Goal: Task Accomplishment & Management: Manage account settings

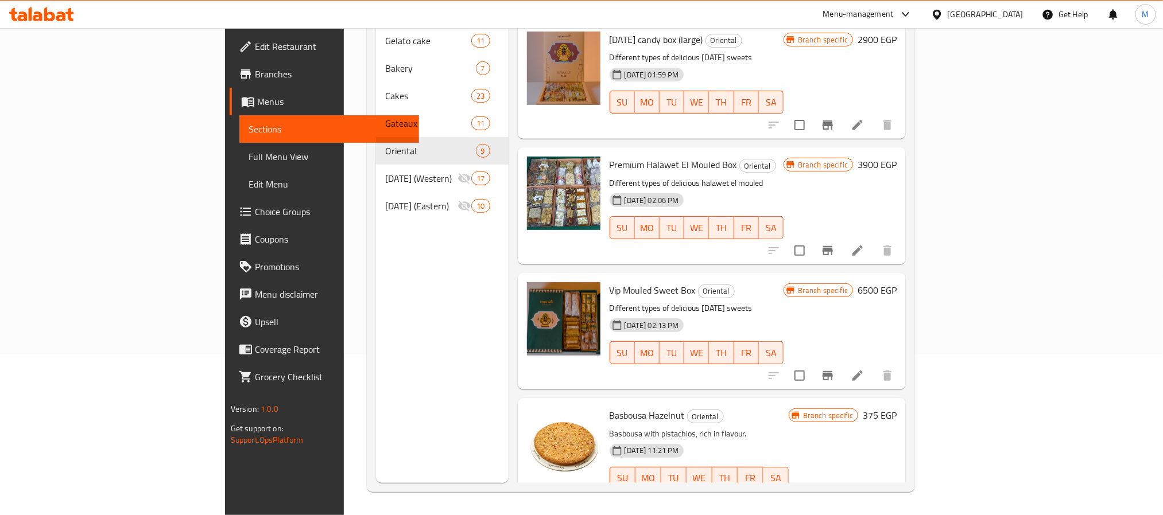
scroll to position [640, 0]
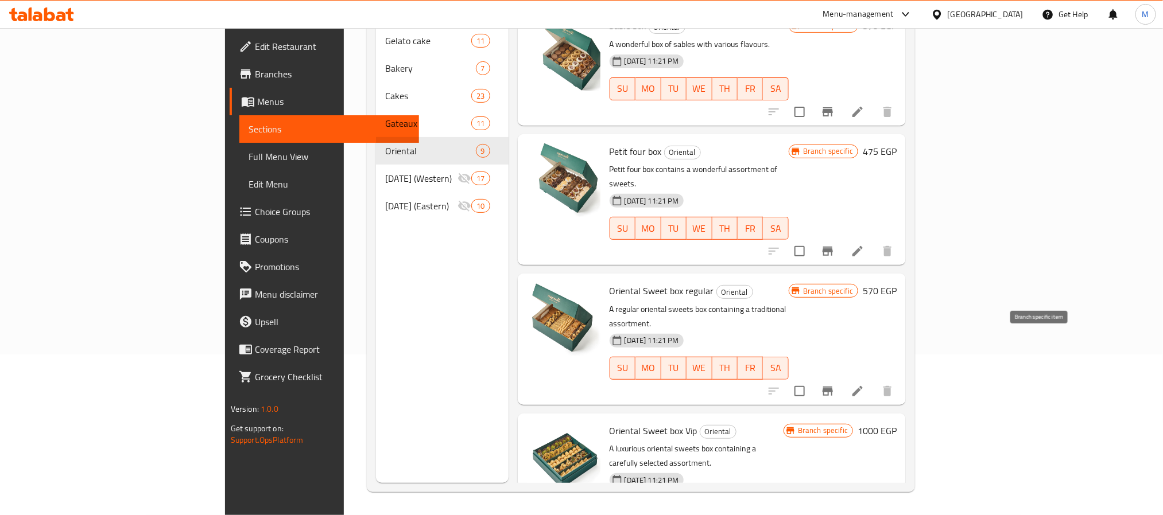
click at [833, 387] on icon "Branch-specific-item" at bounding box center [827, 391] width 10 height 9
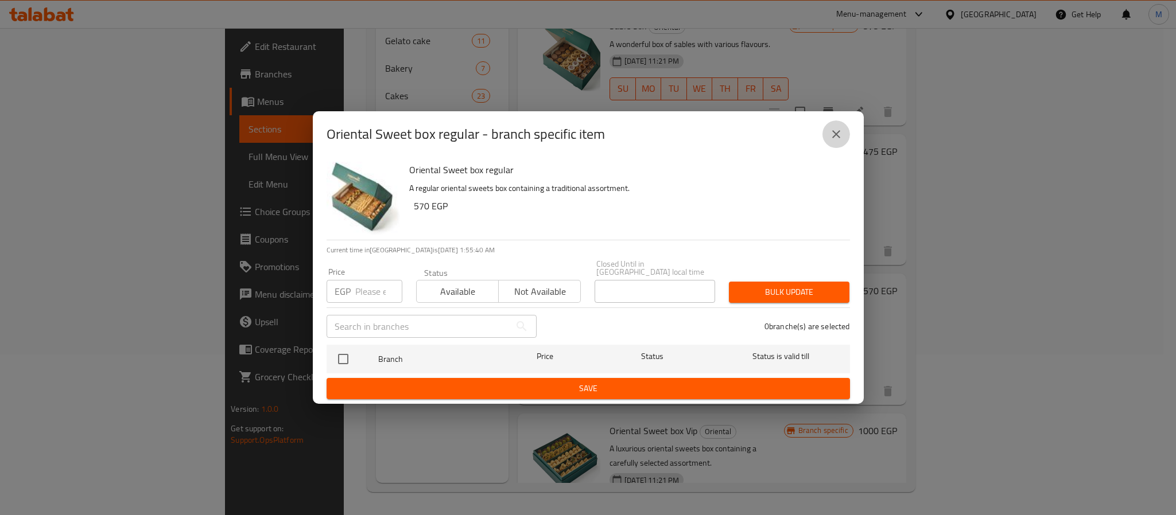
click at [835, 141] on icon "close" at bounding box center [836, 134] width 14 height 14
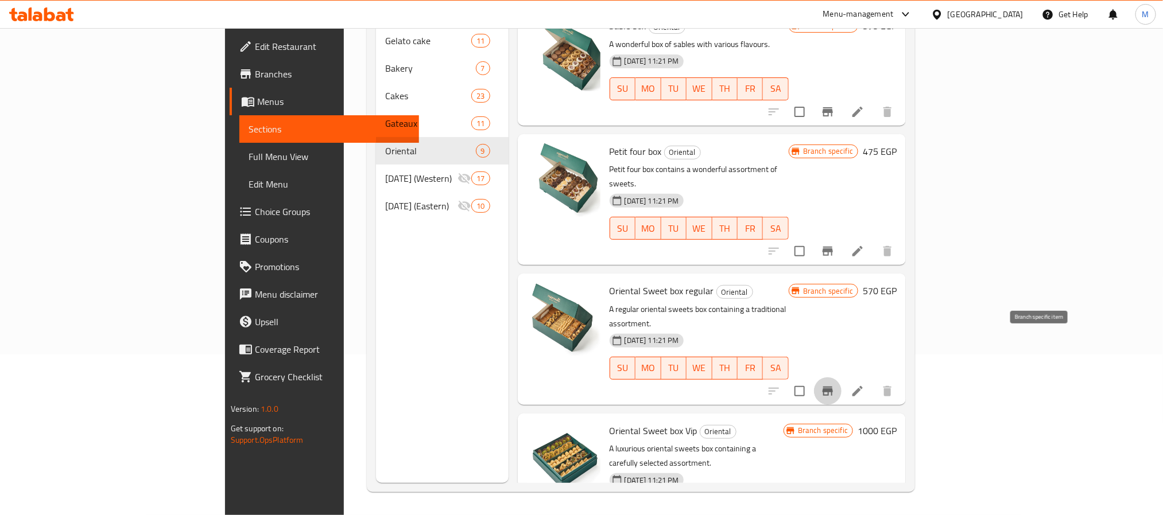
click at [834, 384] on icon "Branch-specific-item" at bounding box center [828, 391] width 14 height 14
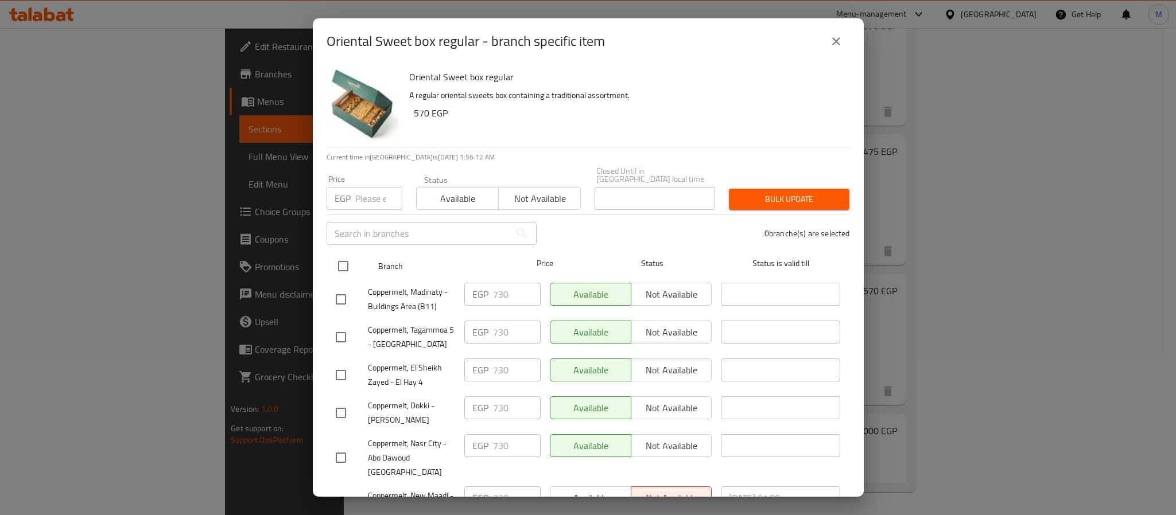
drag, startPoint x: 346, startPoint y: 257, endPoint x: 350, endPoint y: 248, distance: 10.0
click at [347, 257] on input "checkbox" at bounding box center [343, 266] width 24 height 24
checkbox input "true"
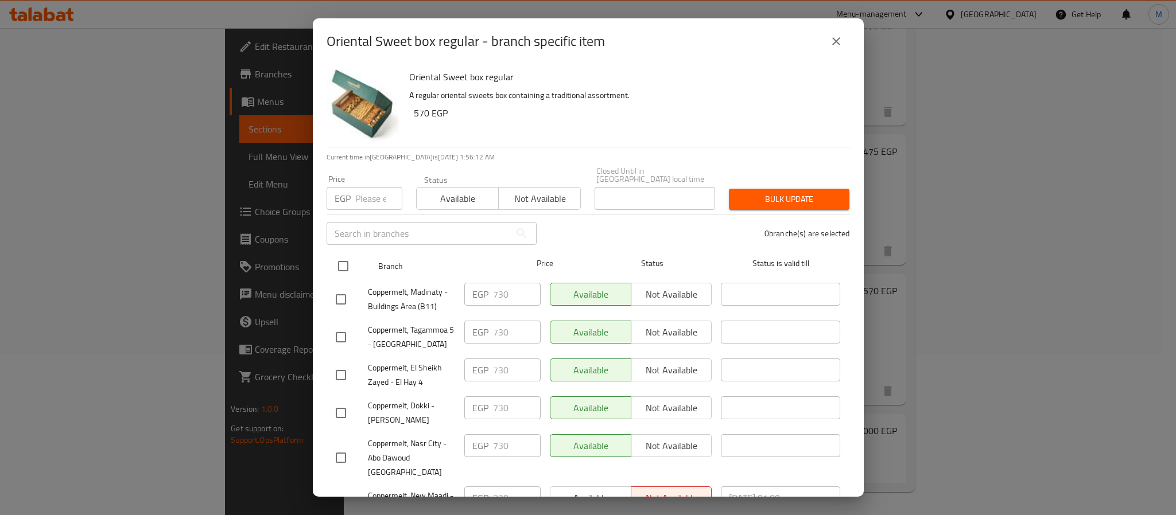
checkbox input "true"
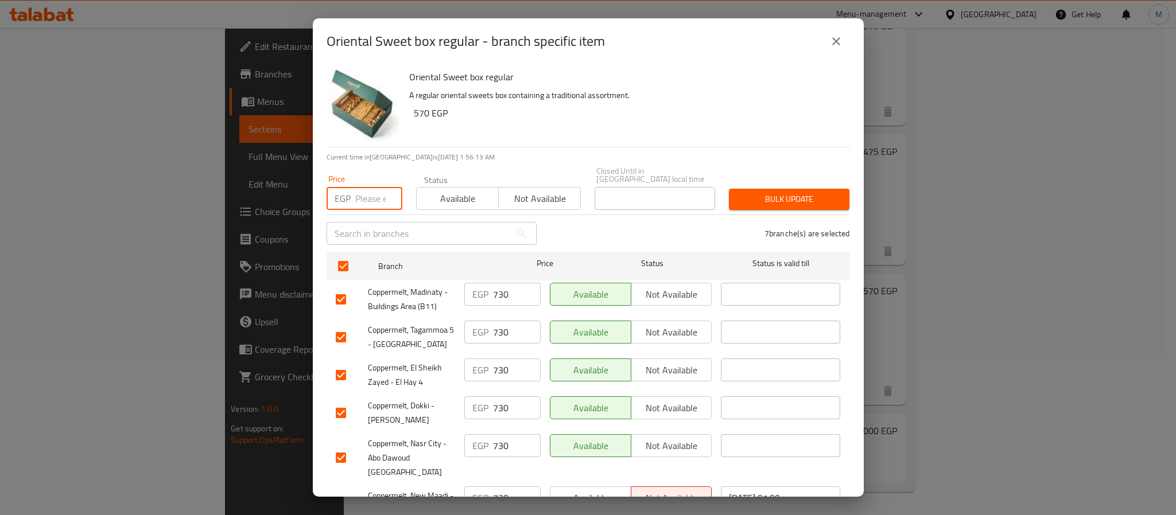
click at [365, 187] on input "number" at bounding box center [378, 198] width 47 height 23
type input "765"
click at [758, 193] on span "Bulk update" at bounding box center [789, 199] width 102 height 14
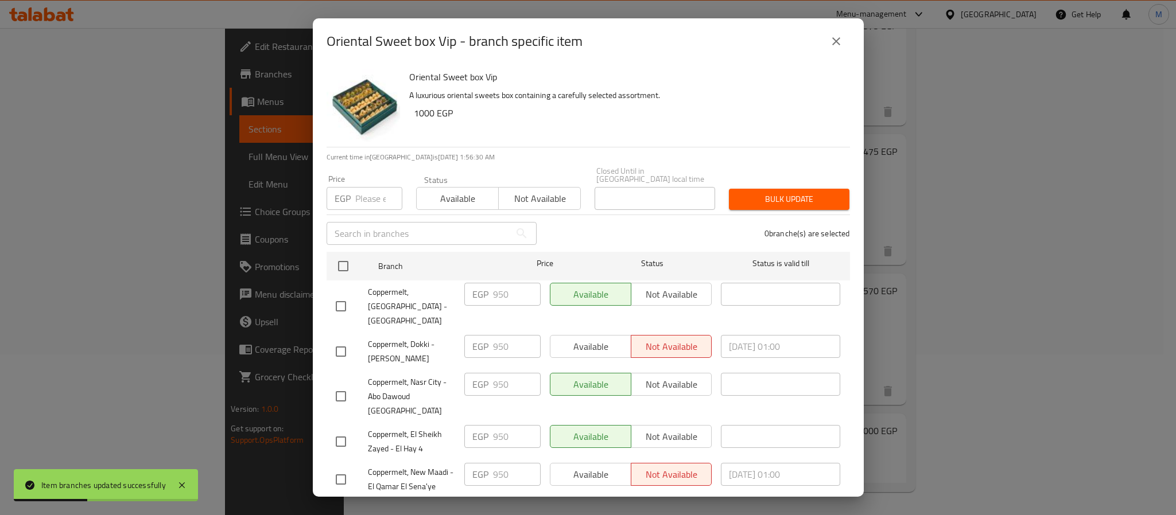
drag, startPoint x: 344, startPoint y: 255, endPoint x: 355, endPoint y: 229, distance: 28.6
click at [343, 255] on input "checkbox" at bounding box center [343, 266] width 24 height 24
checkbox input "true"
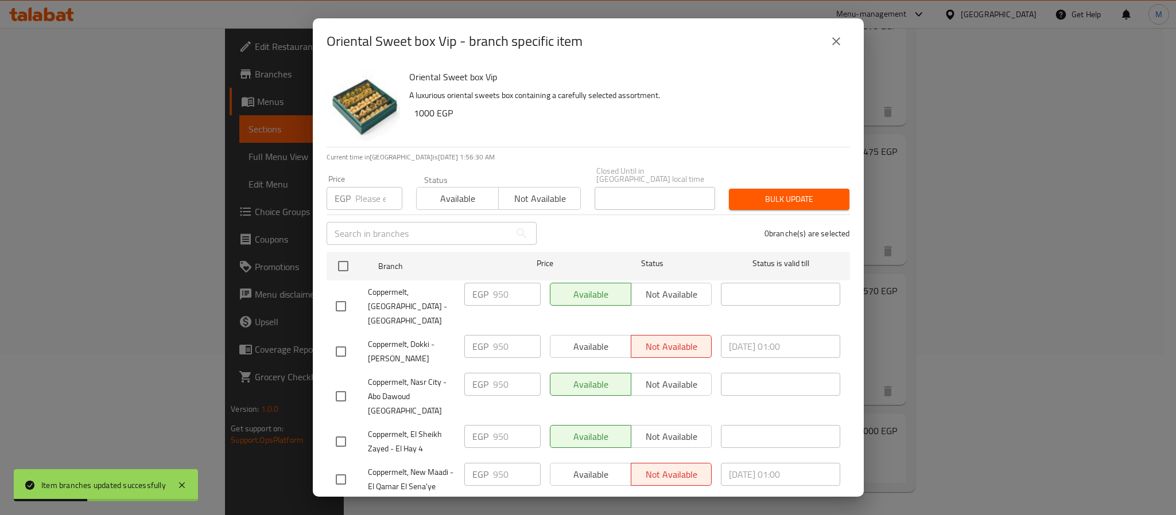
checkbox input "true"
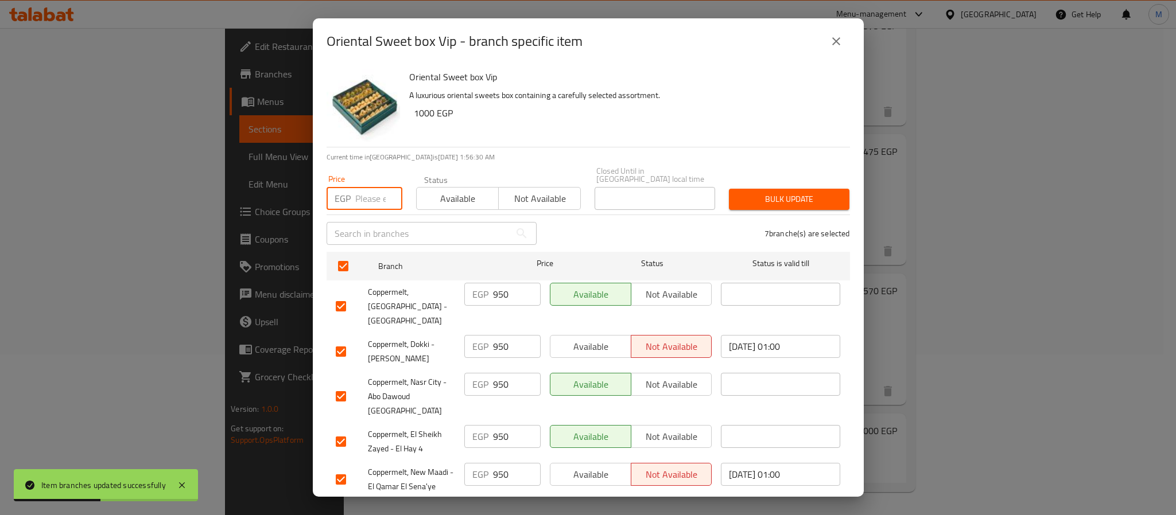
click at [372, 193] on input "number" at bounding box center [378, 198] width 47 height 23
type input "1000"
click at [756, 182] on div "Bulk update" at bounding box center [789, 199] width 134 height 35
drag, startPoint x: 756, startPoint y: 186, endPoint x: 761, endPoint y: 191, distance: 6.5
click at [760, 192] on span "Bulk update" at bounding box center [789, 199] width 102 height 14
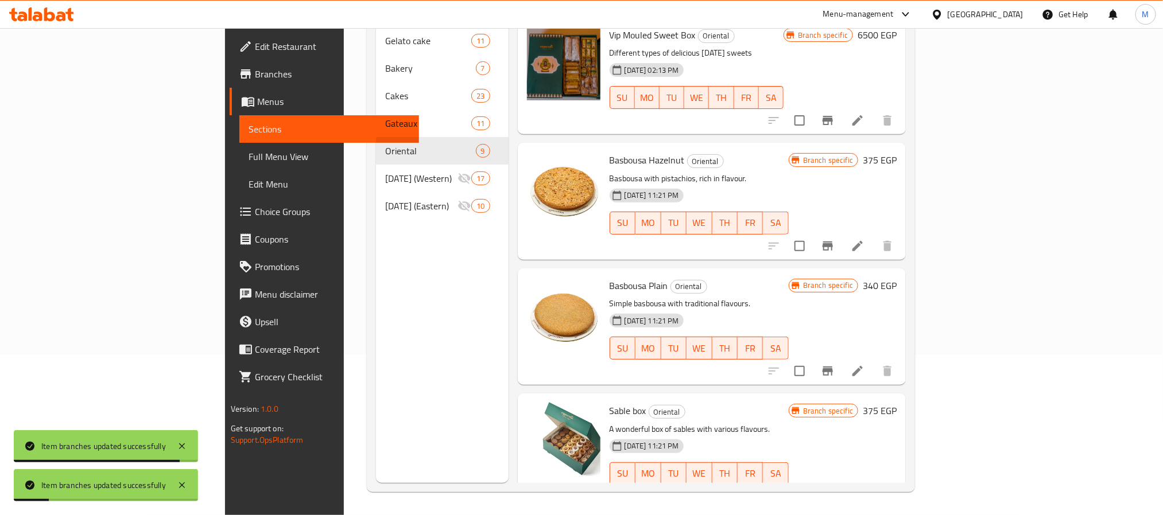
scroll to position [210, 0]
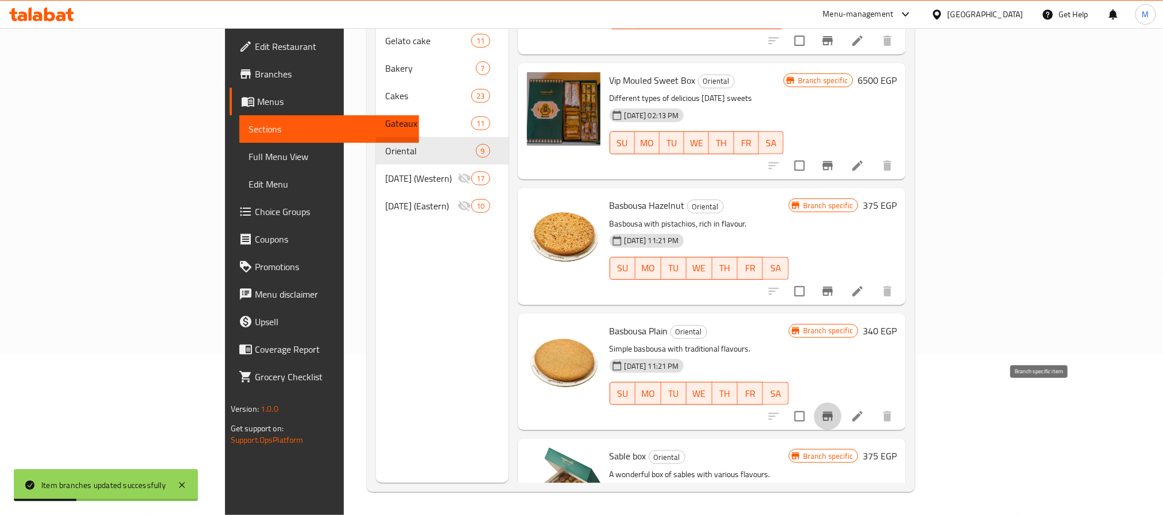
click at [834, 410] on icon "Branch-specific-item" at bounding box center [828, 417] width 14 height 14
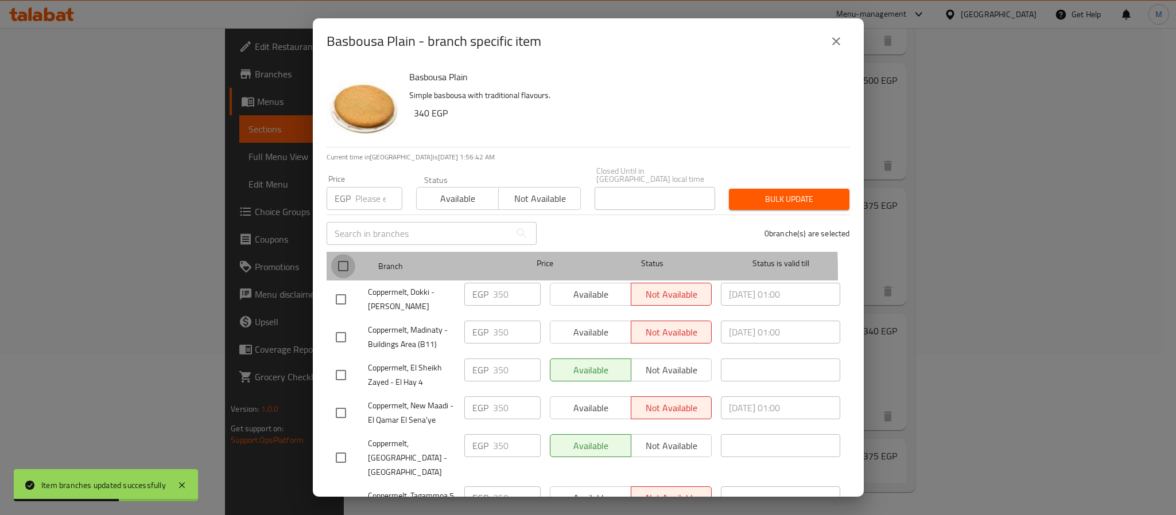
click at [339, 265] on input "checkbox" at bounding box center [343, 266] width 24 height 24
checkbox input "true"
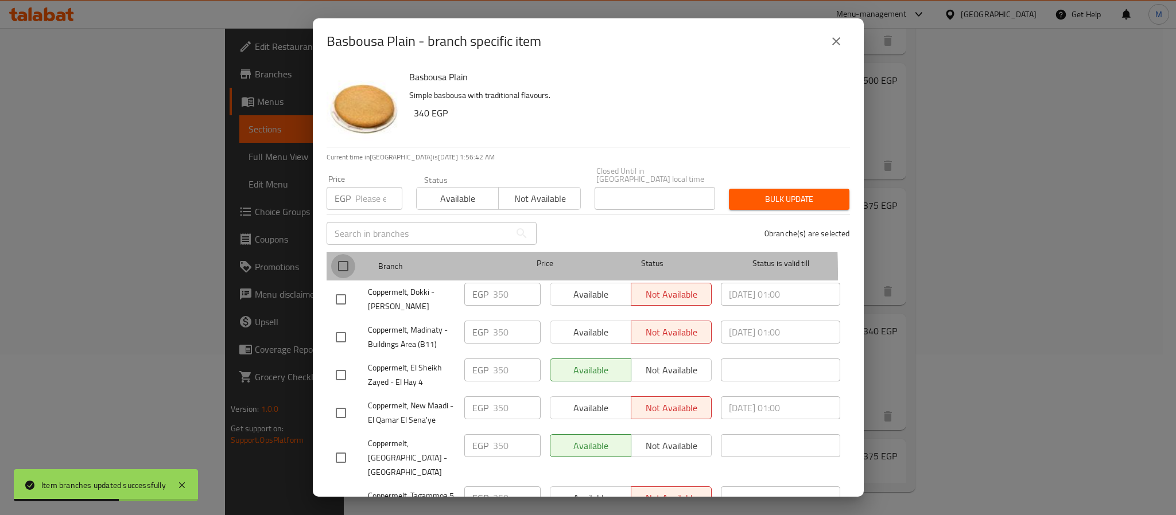
checkbox input "true"
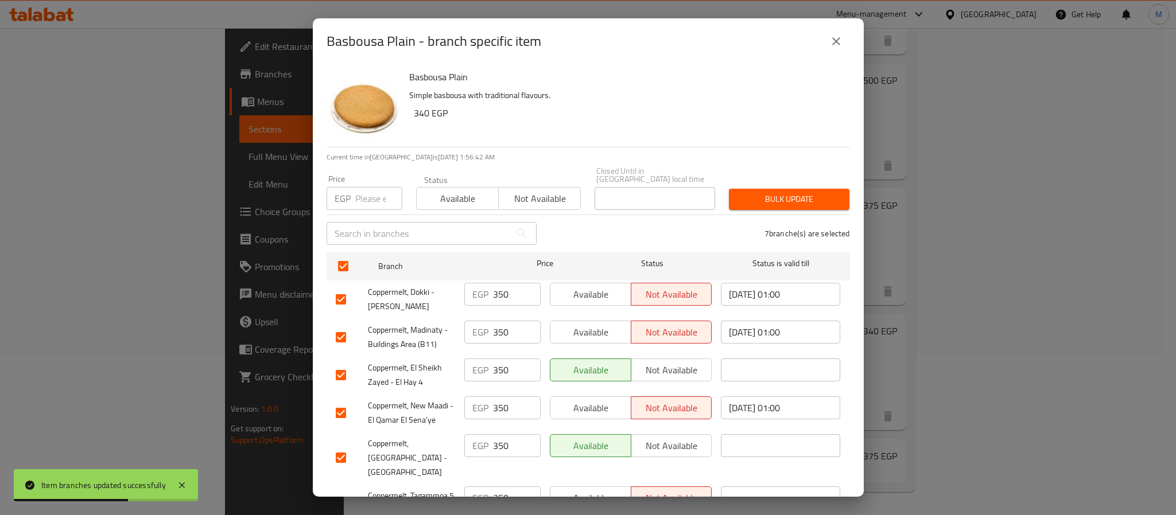
click at [376, 195] on input "number" at bounding box center [378, 198] width 47 height 23
type input "365"
click at [764, 192] on span "Bulk update" at bounding box center [789, 199] width 102 height 14
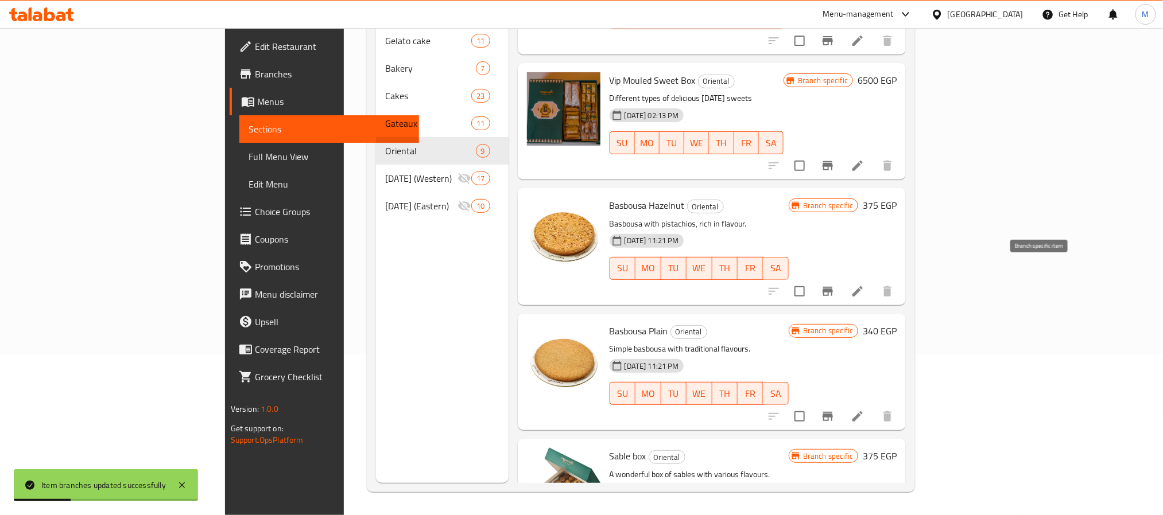
click at [841, 278] on button "Branch-specific-item" at bounding box center [828, 292] width 28 height 28
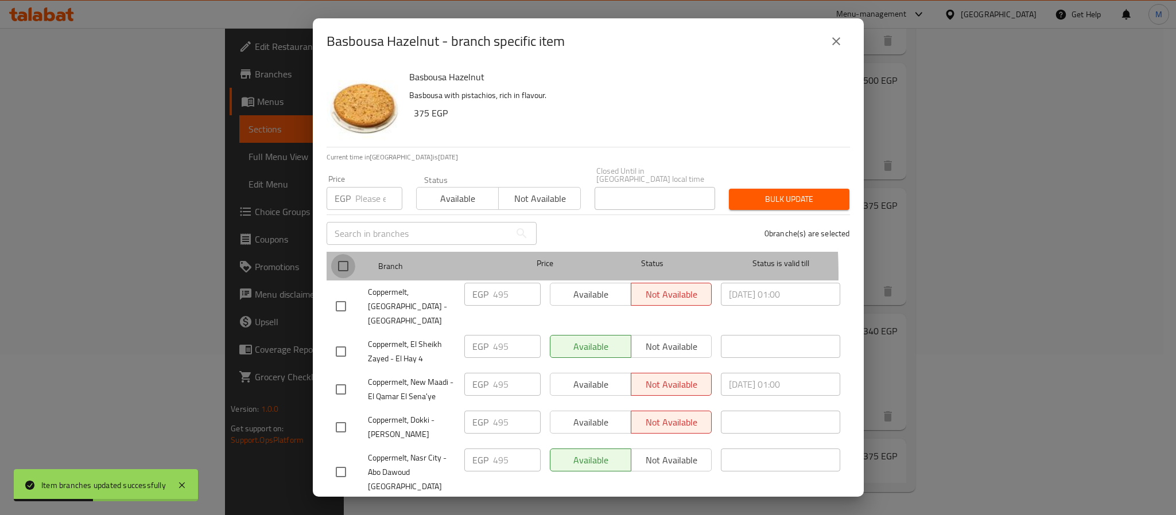
click at [348, 267] on input "checkbox" at bounding box center [343, 266] width 24 height 24
checkbox input "true"
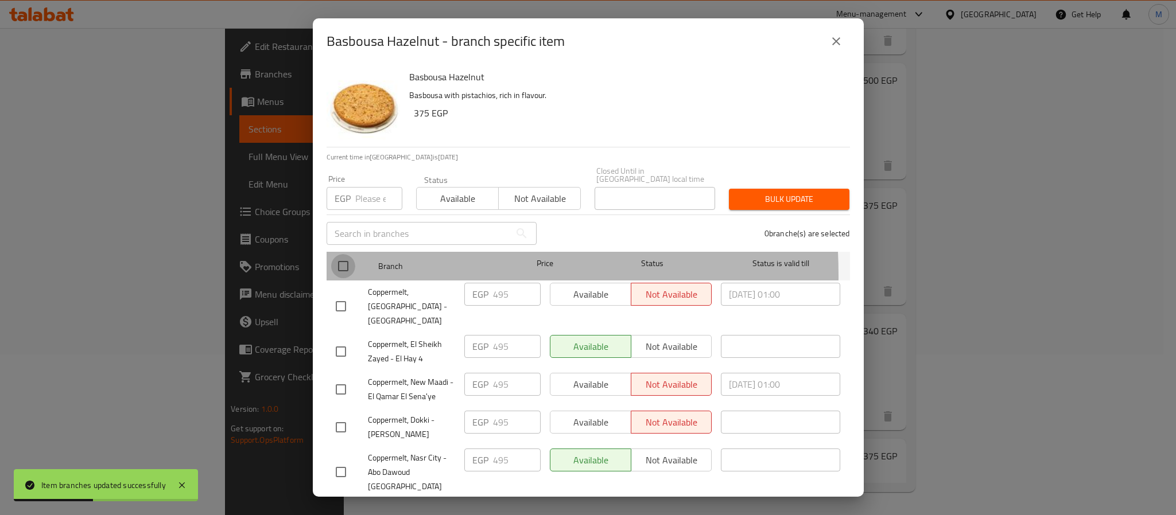
checkbox input "true"
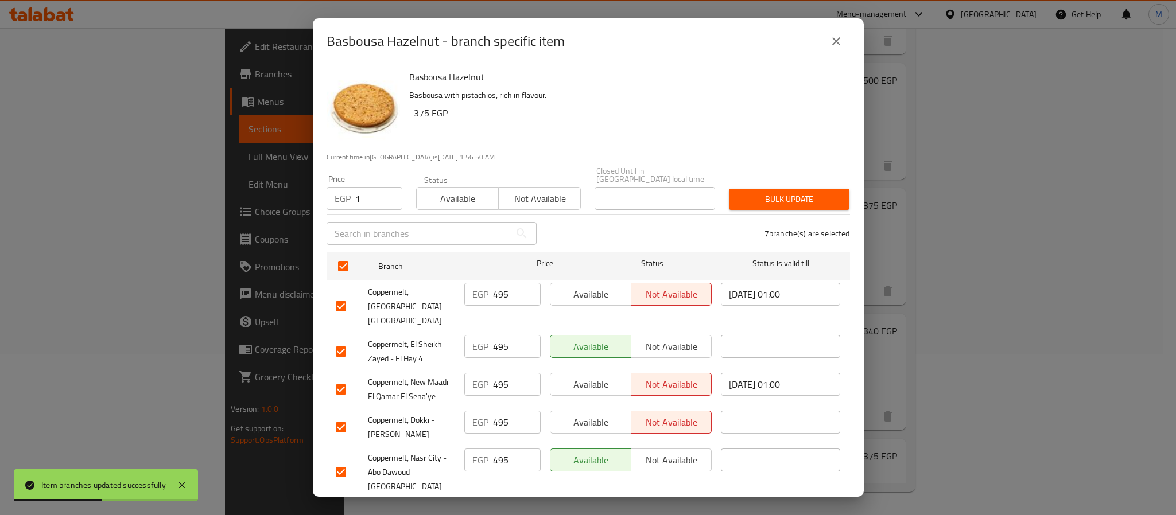
click at [388, 187] on input "1" at bounding box center [378, 198] width 47 height 23
drag, startPoint x: 372, startPoint y: 193, endPoint x: 341, endPoint y: 190, distance: 30.5
click at [341, 190] on div "EGP 1 Price" at bounding box center [364, 198] width 76 height 23
type input "520"
click at [752, 192] on span "Bulk update" at bounding box center [789, 199] width 102 height 14
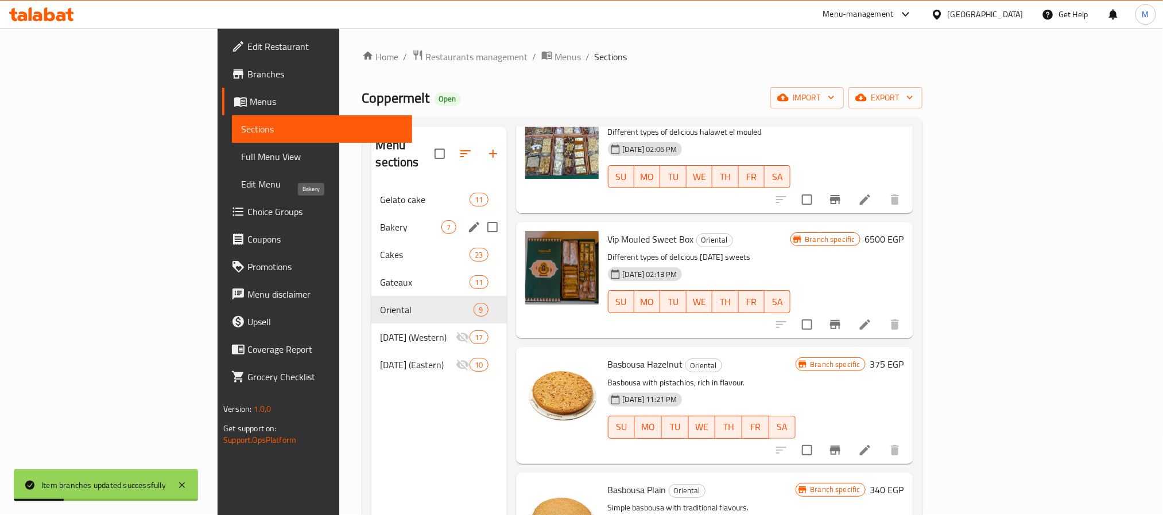
scroll to position [0, 0]
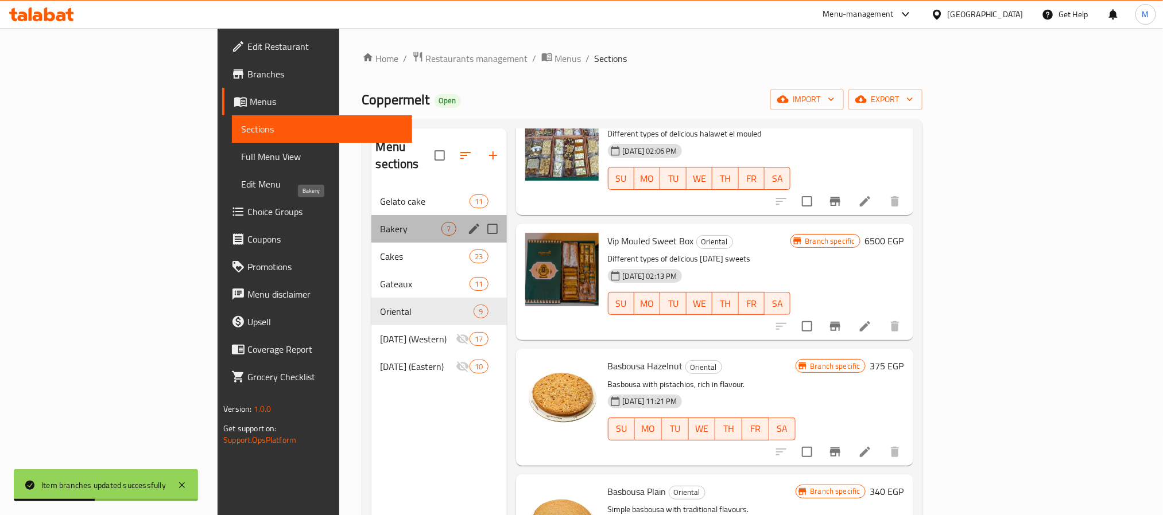
click at [380, 222] on span "Bakery" at bounding box center [410, 229] width 61 height 14
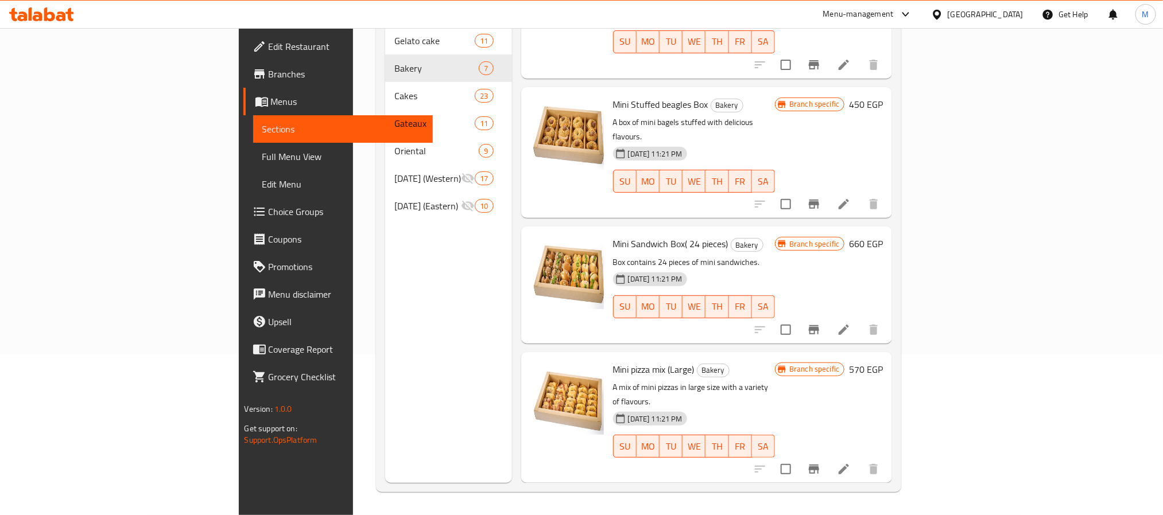
scroll to position [217, 0]
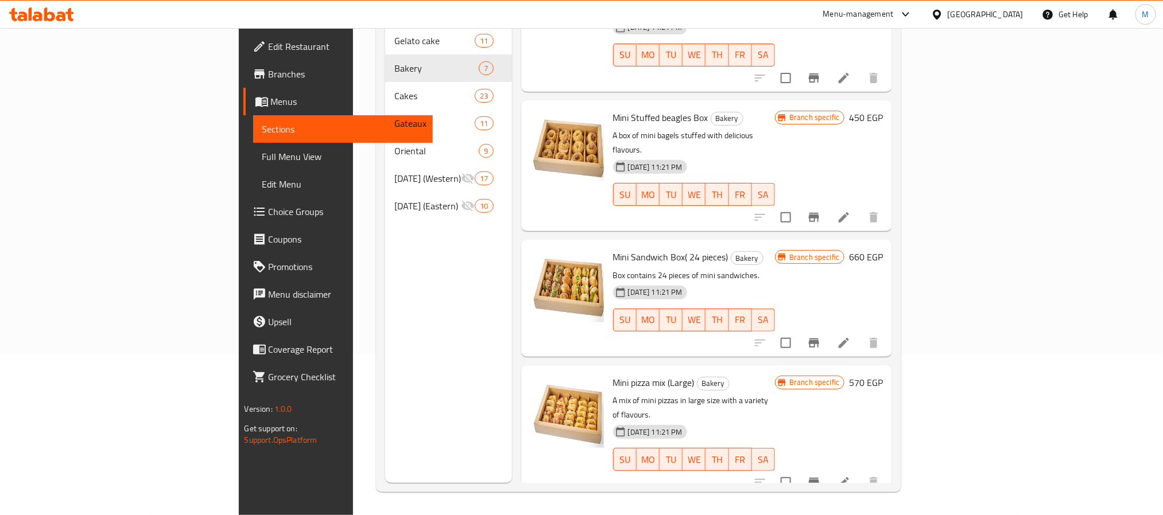
click at [819, 339] on icon "Branch-specific-item" at bounding box center [813, 343] width 10 height 9
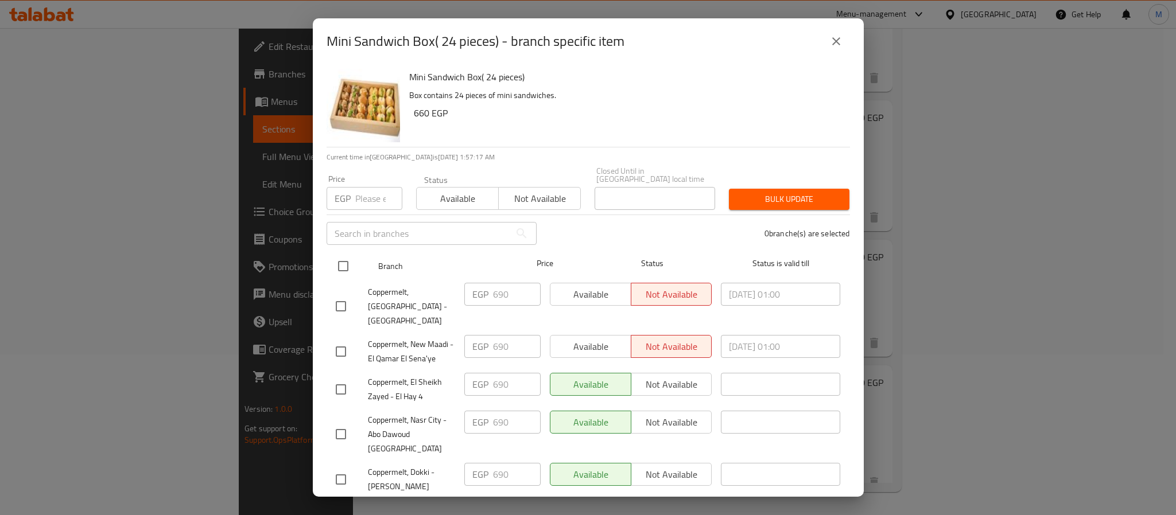
click at [343, 263] on input "checkbox" at bounding box center [343, 266] width 24 height 24
checkbox input "true"
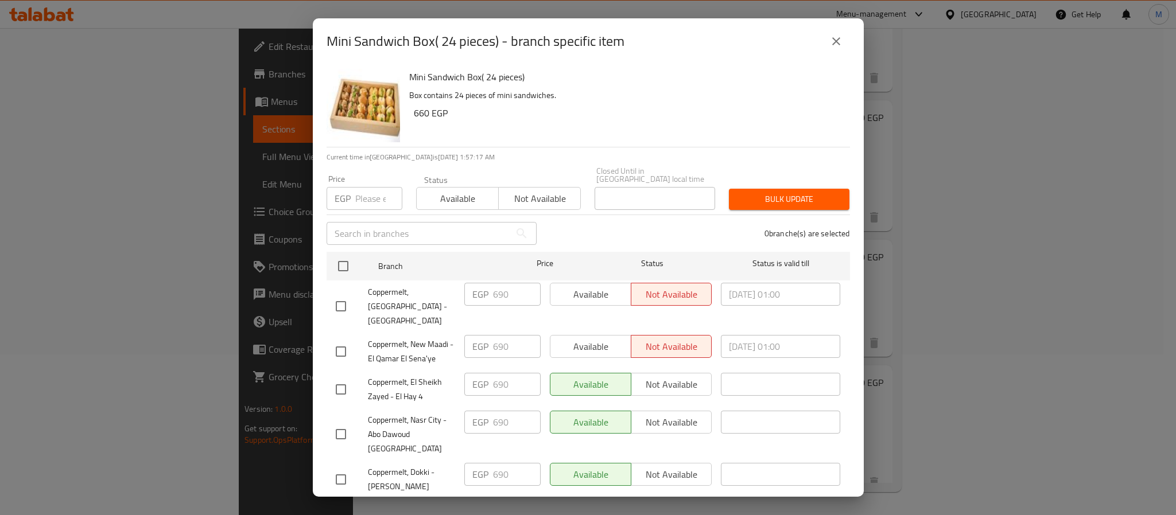
checkbox input "true"
click at [367, 187] on input "number" at bounding box center [378, 198] width 47 height 23
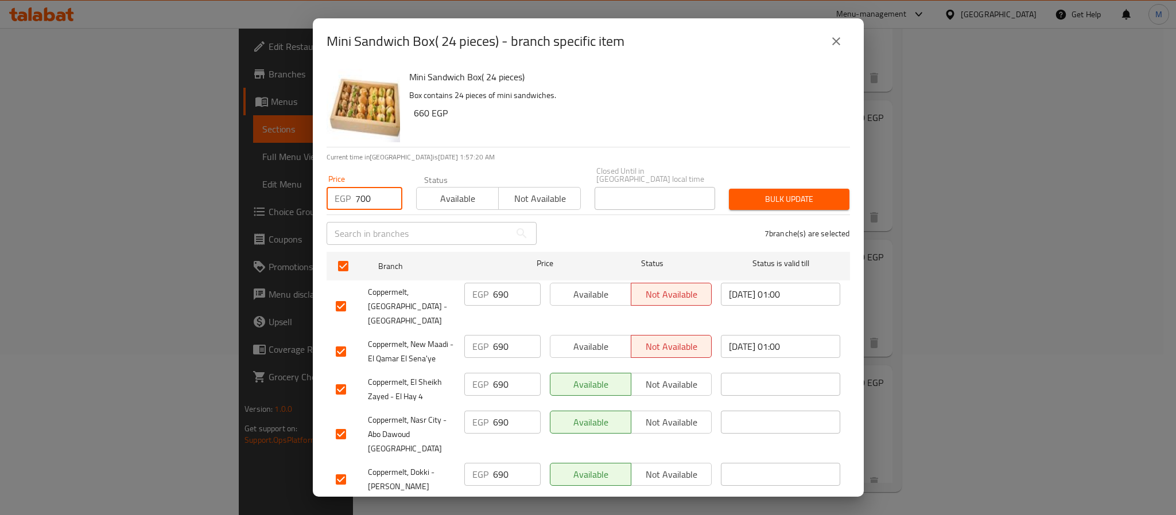
type input "700"
click at [749, 192] on span "Bulk update" at bounding box center [789, 199] width 102 height 14
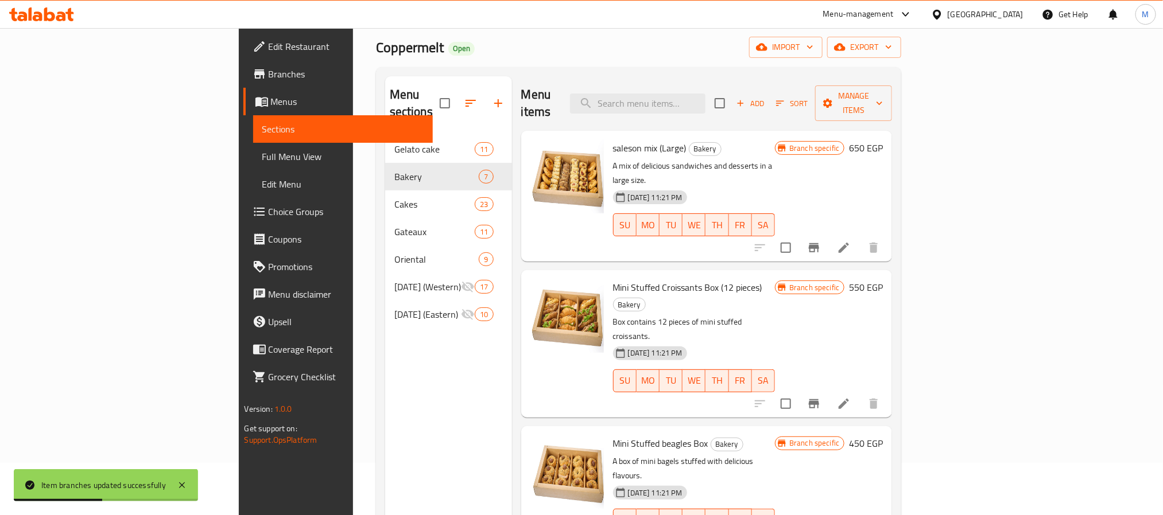
scroll to position [0, 0]
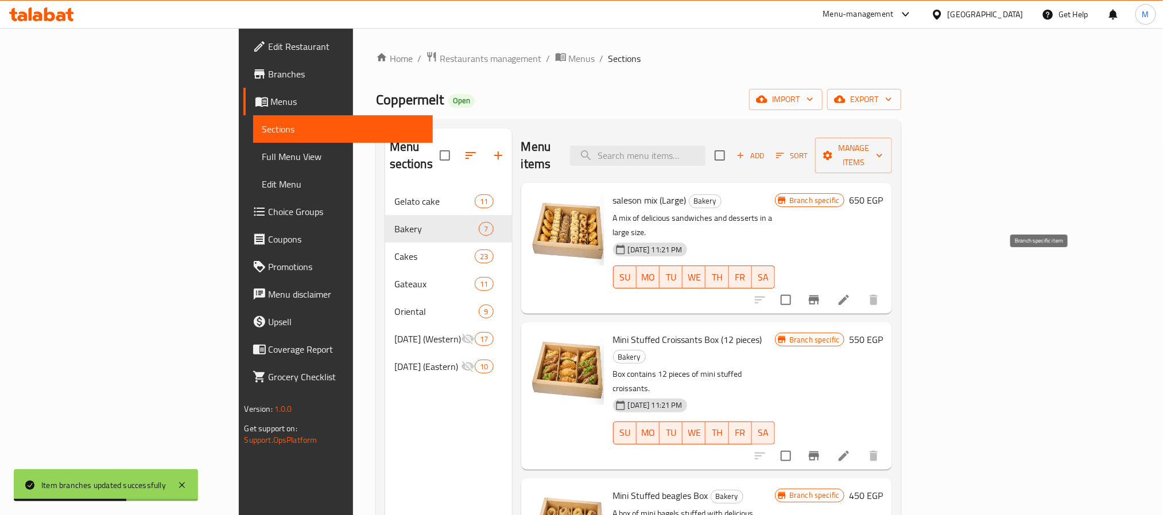
click at [819, 296] on icon "Branch-specific-item" at bounding box center [813, 300] width 10 height 9
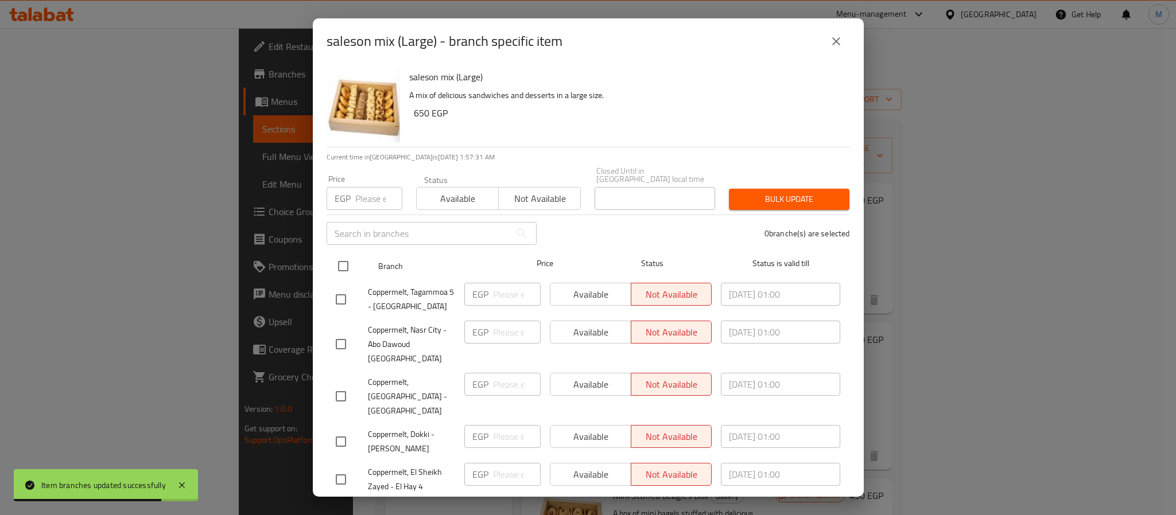
click at [343, 257] on input "checkbox" at bounding box center [343, 266] width 24 height 24
checkbox input "true"
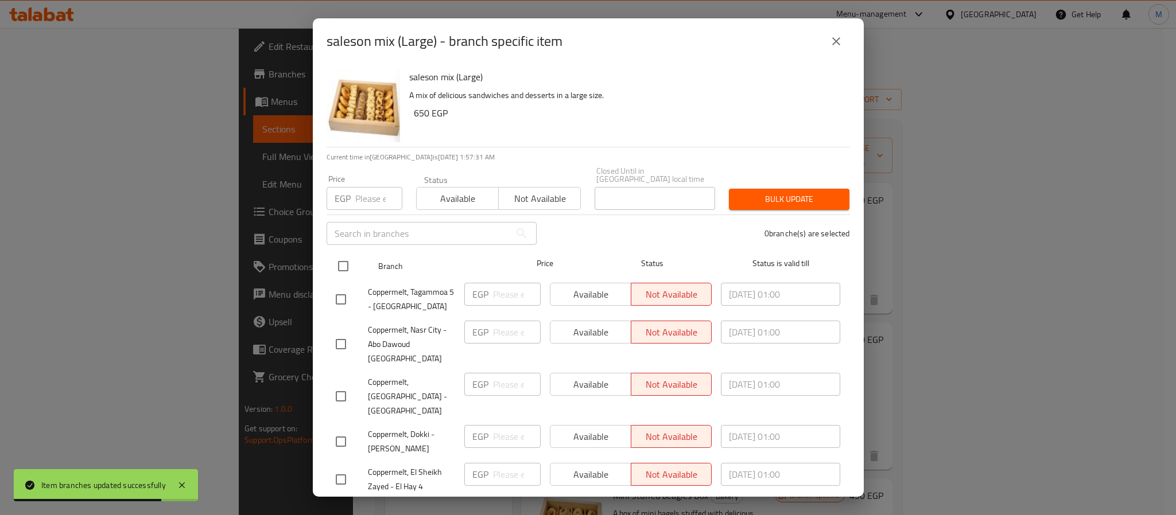
checkbox input "true"
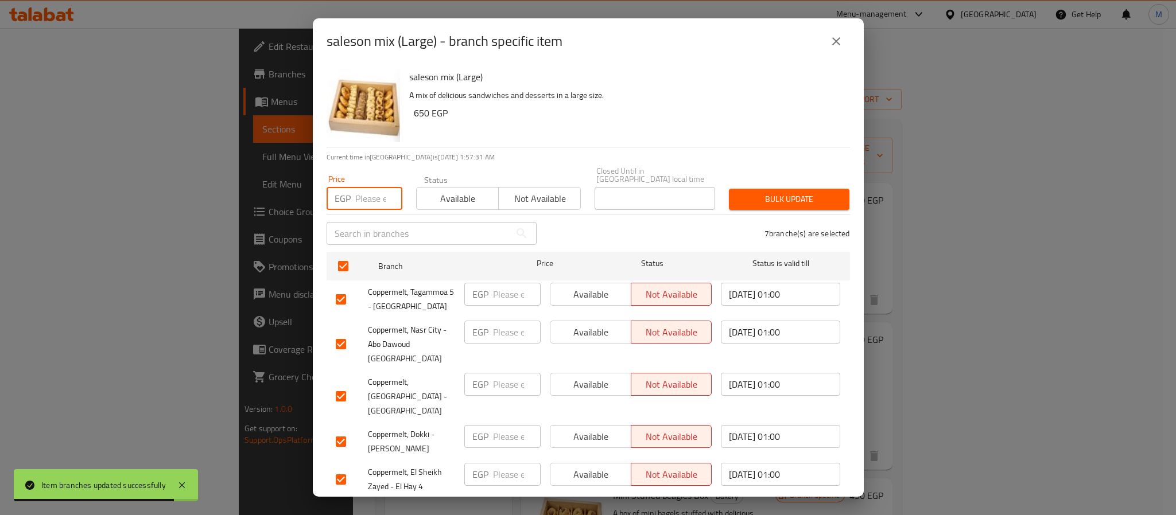
click at [371, 193] on input "number" at bounding box center [378, 198] width 47 height 23
type input "680"
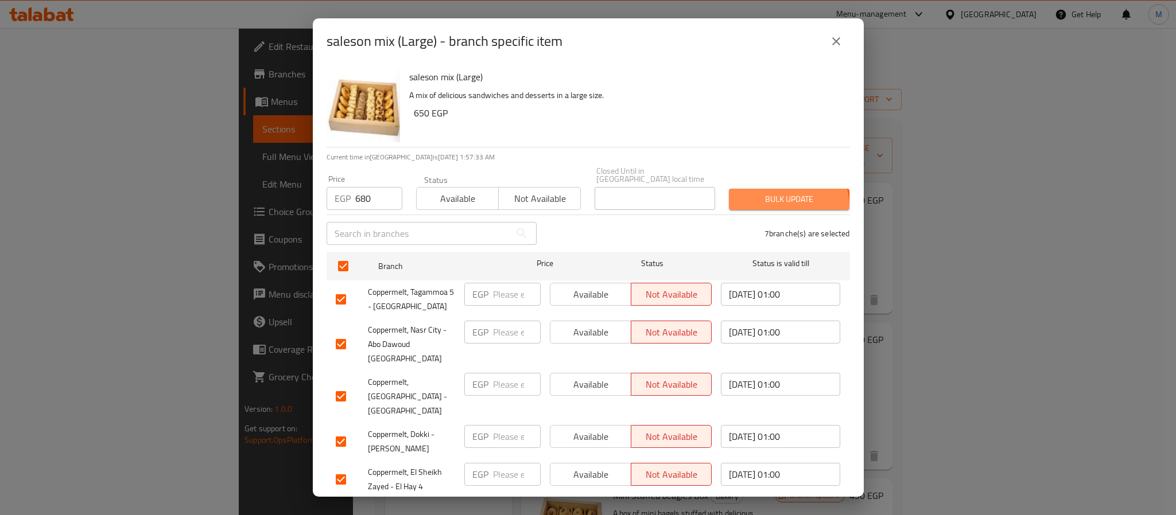
click at [766, 200] on button "Bulk update" at bounding box center [789, 199] width 120 height 21
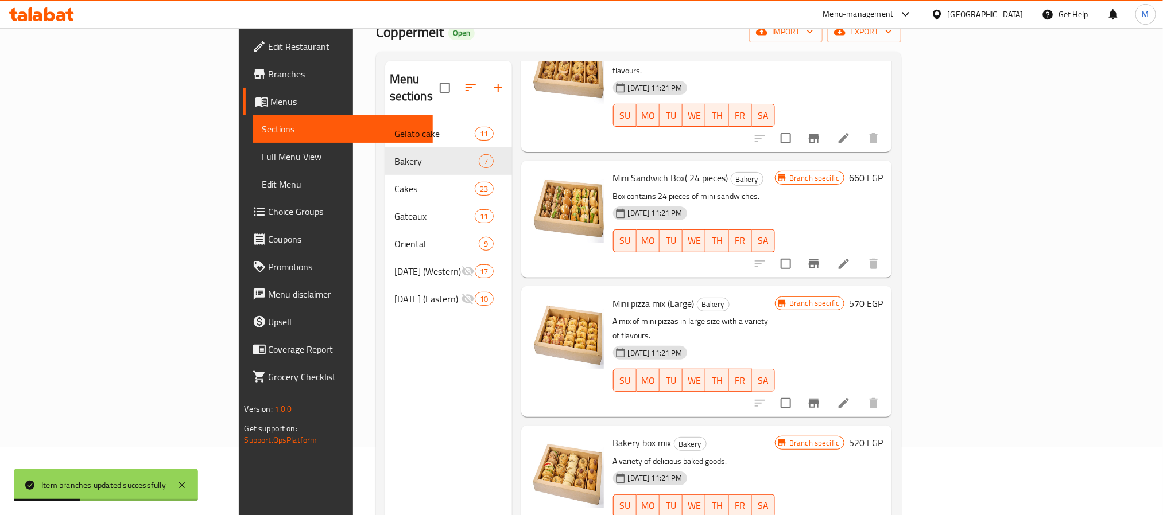
scroll to position [161, 0]
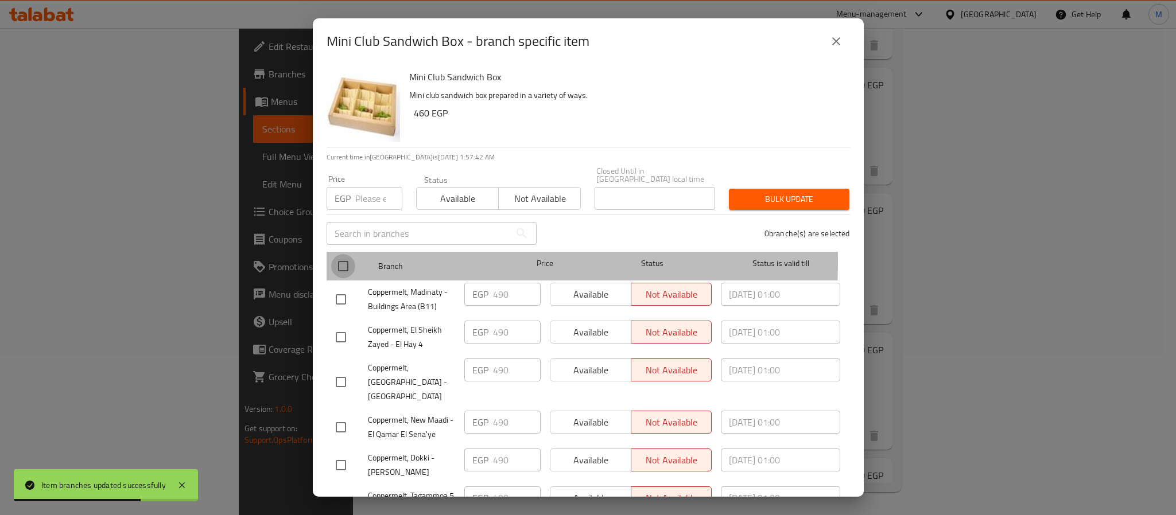
click at [338, 254] on input "checkbox" at bounding box center [343, 266] width 24 height 24
checkbox input "true"
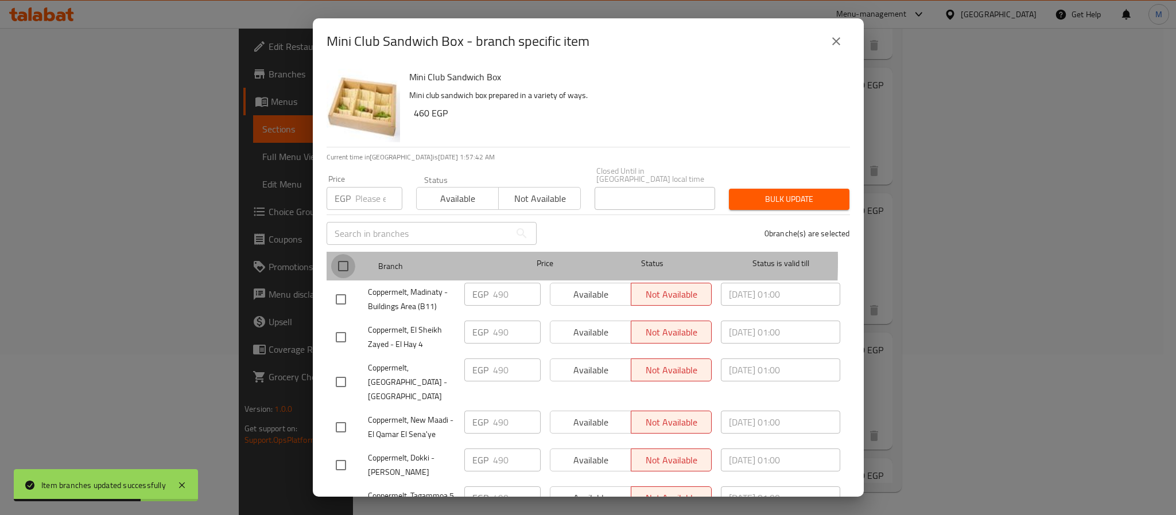
checkbox input "true"
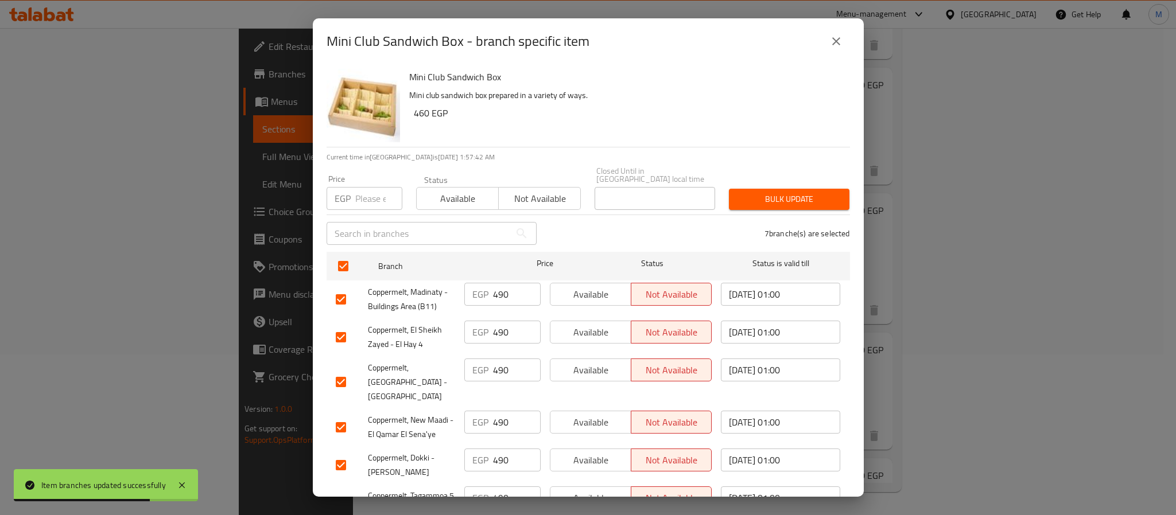
click at [378, 175] on div "Price EGP Price" at bounding box center [364, 192] width 76 height 35
click at [370, 187] on input "number" at bounding box center [378, 198] width 47 height 23
type input "515"
click at [744, 201] on button "Bulk update" at bounding box center [789, 199] width 120 height 21
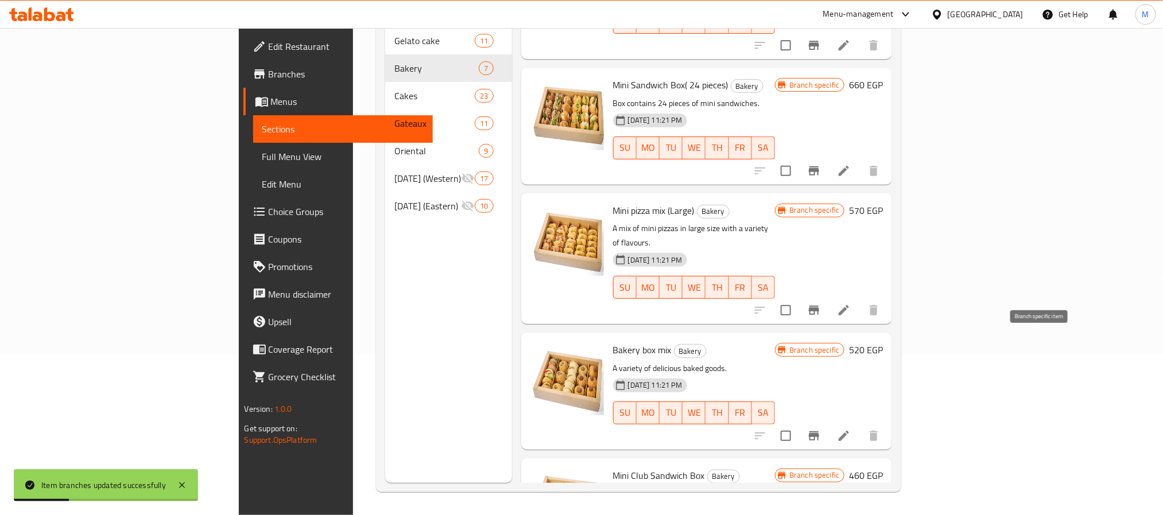
click at [821, 429] on icon "Branch-specific-item" at bounding box center [814, 436] width 14 height 14
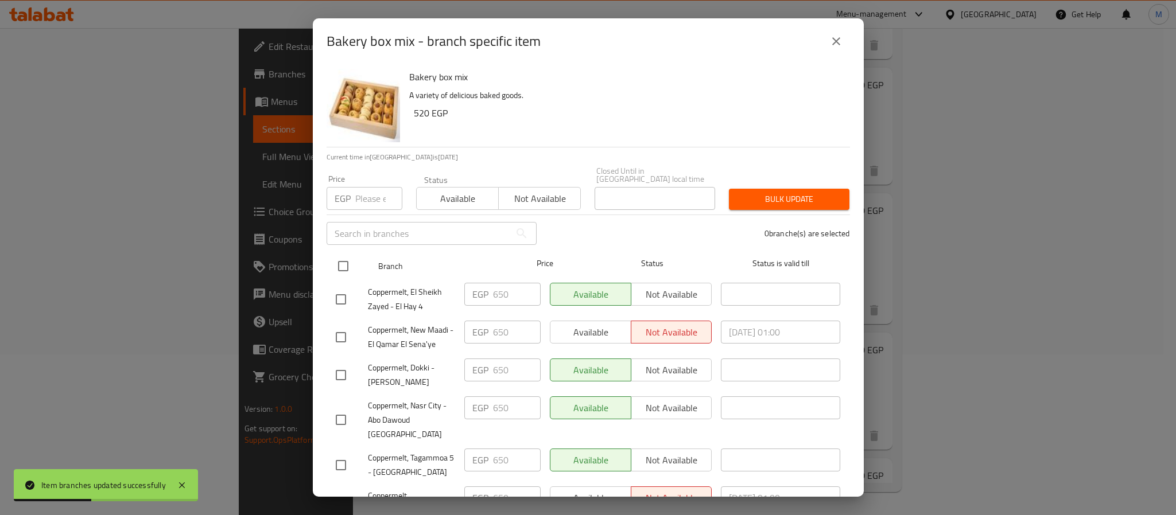
click at [337, 255] on input "checkbox" at bounding box center [343, 266] width 24 height 24
checkbox input "true"
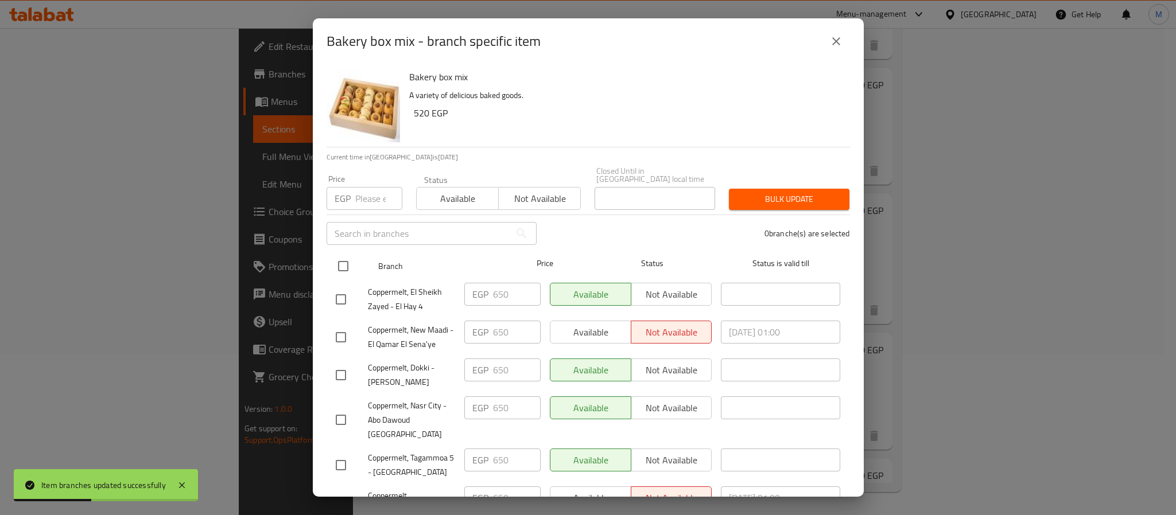
checkbox input "true"
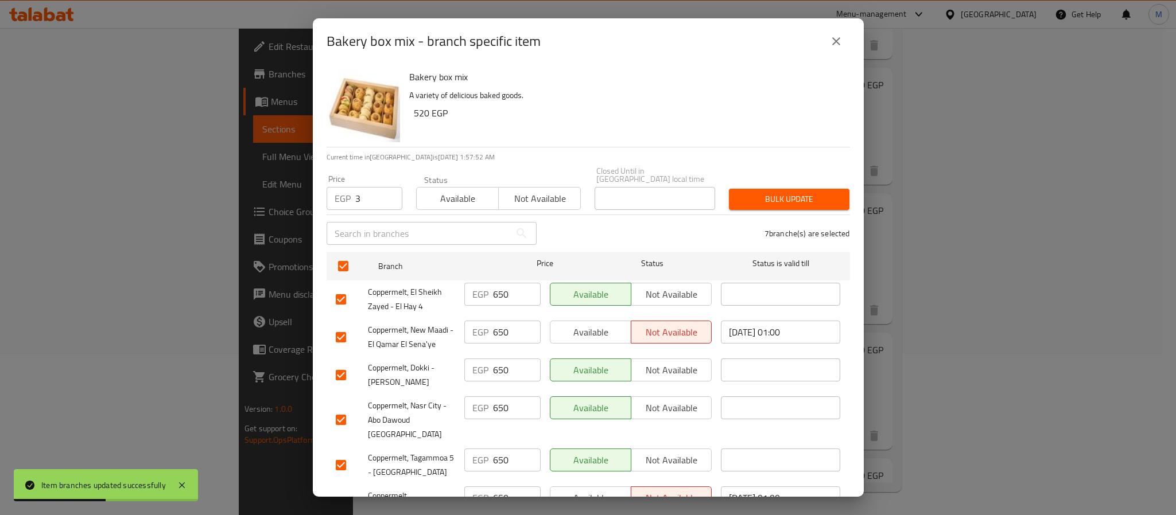
click at [367, 188] on input "3" at bounding box center [378, 198] width 47 height 23
type input "3"
type input "680"
click at [766, 197] on span "Bulk update" at bounding box center [789, 199] width 102 height 14
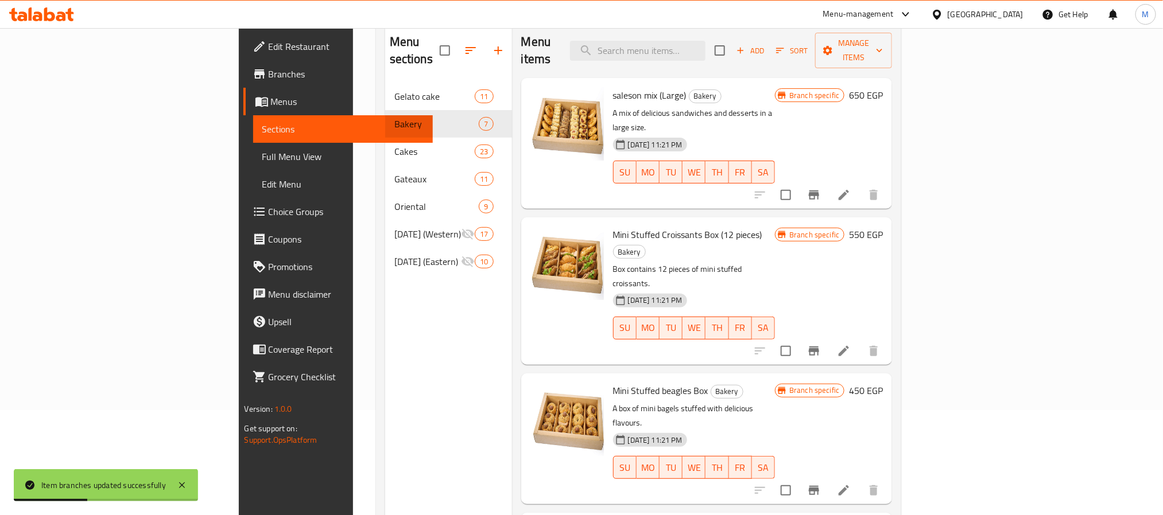
scroll to position [75, 0]
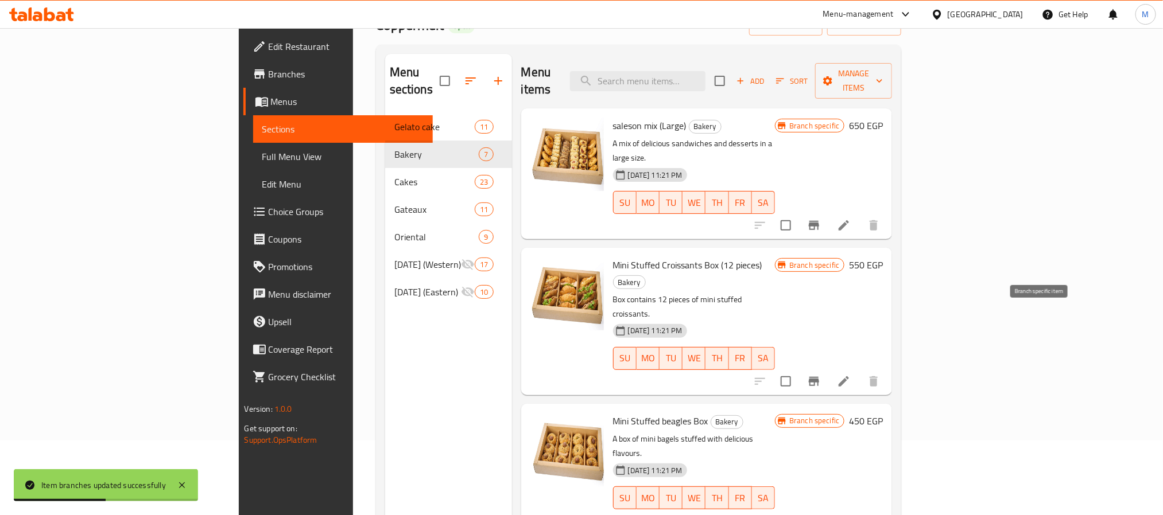
click at [819, 377] on icon "Branch-specific-item" at bounding box center [813, 381] width 10 height 9
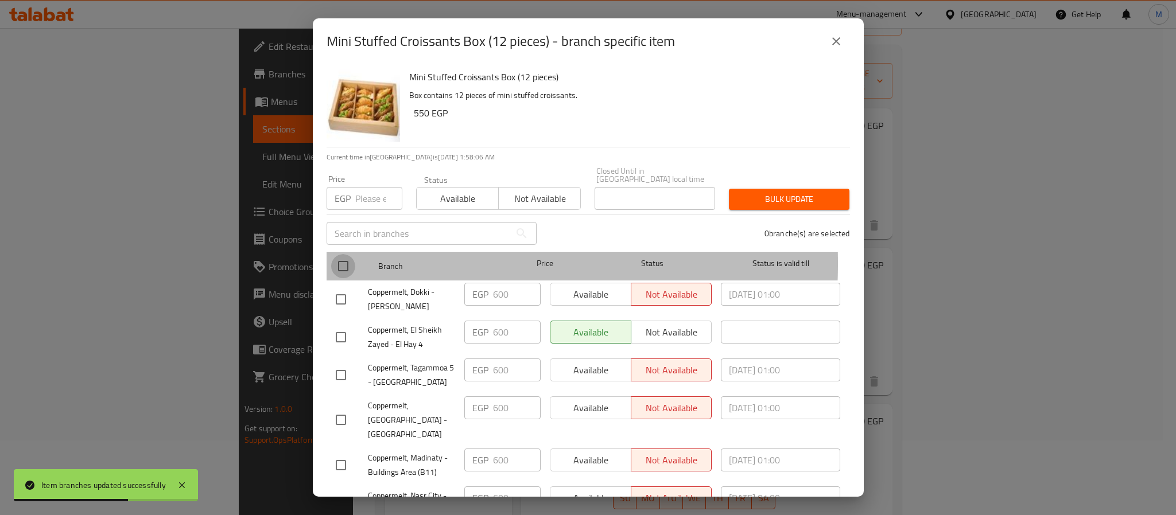
click at [341, 255] on input "checkbox" at bounding box center [343, 266] width 24 height 24
checkbox input "true"
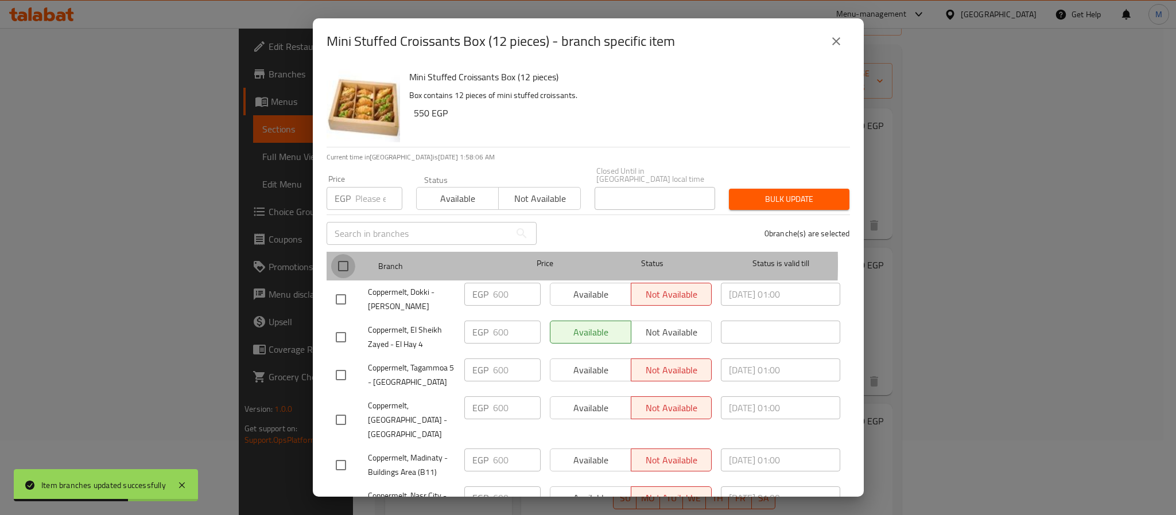
checkbox input "true"
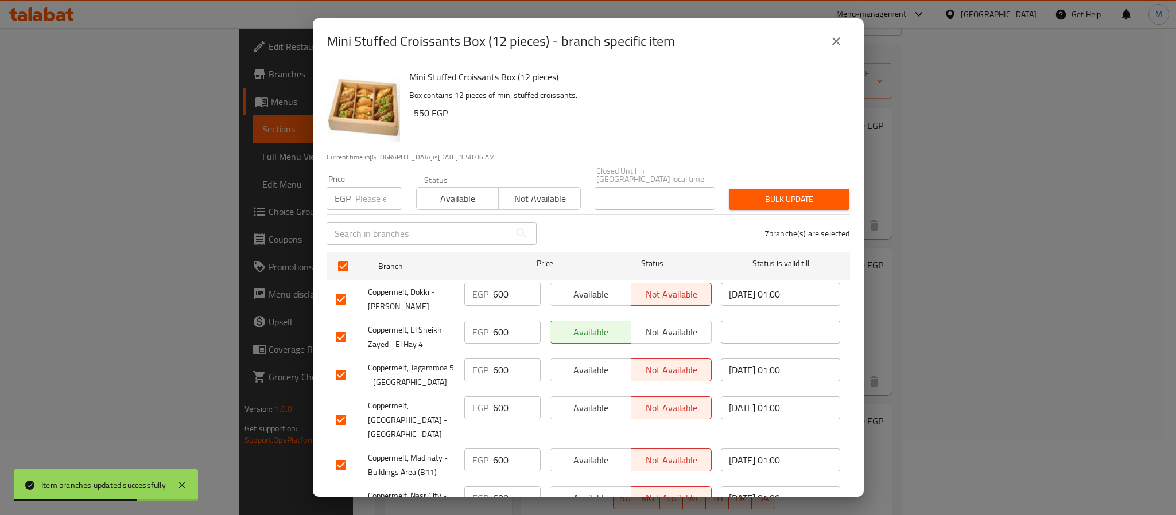
click at [368, 187] on input "number" at bounding box center [378, 198] width 47 height 23
type input "630"
click at [776, 192] on span "Bulk update" at bounding box center [789, 199] width 102 height 14
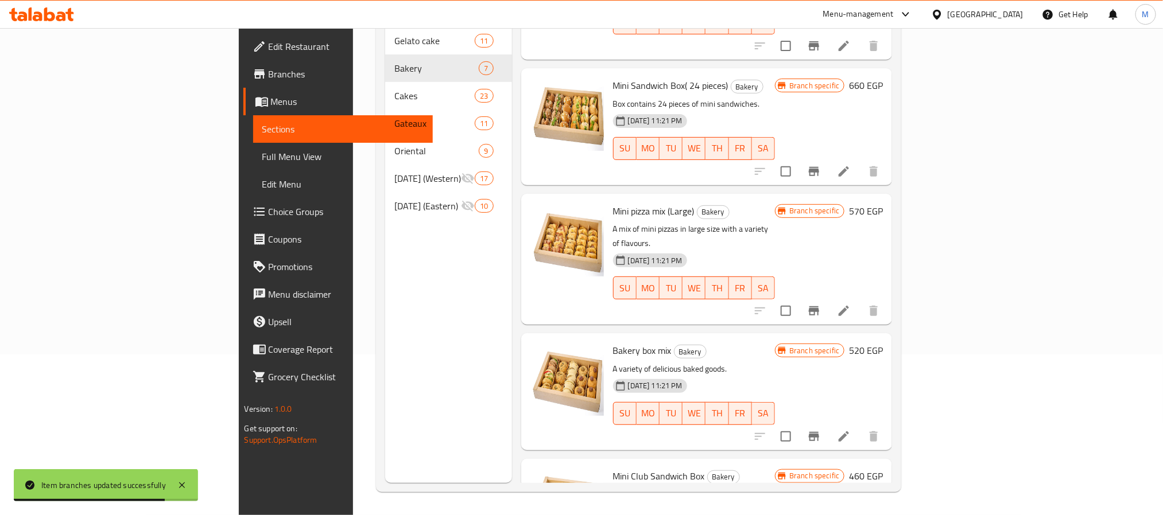
scroll to position [390, 0]
click at [821, 304] on icon "Branch-specific-item" at bounding box center [814, 311] width 14 height 14
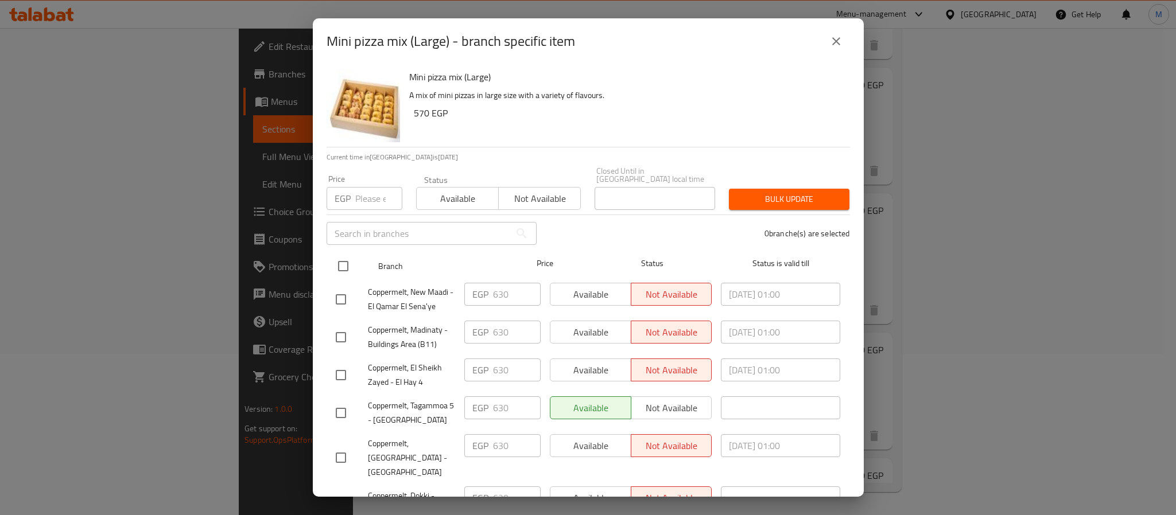
drag, startPoint x: 339, startPoint y: 262, endPoint x: 362, endPoint y: 189, distance: 76.4
click at [339, 258] on input "checkbox" at bounding box center [343, 266] width 24 height 24
checkbox input "true"
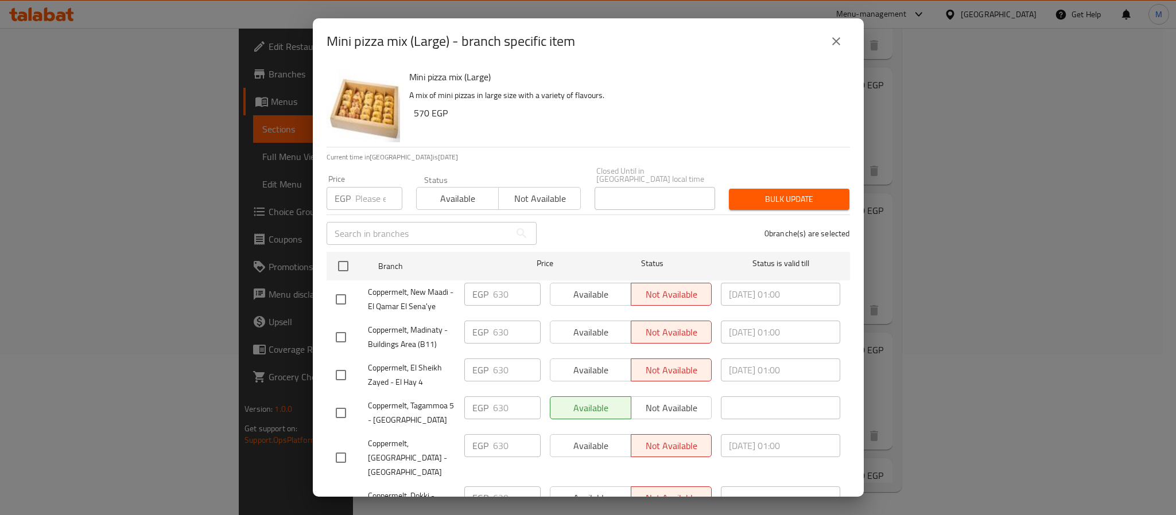
checkbox input "true"
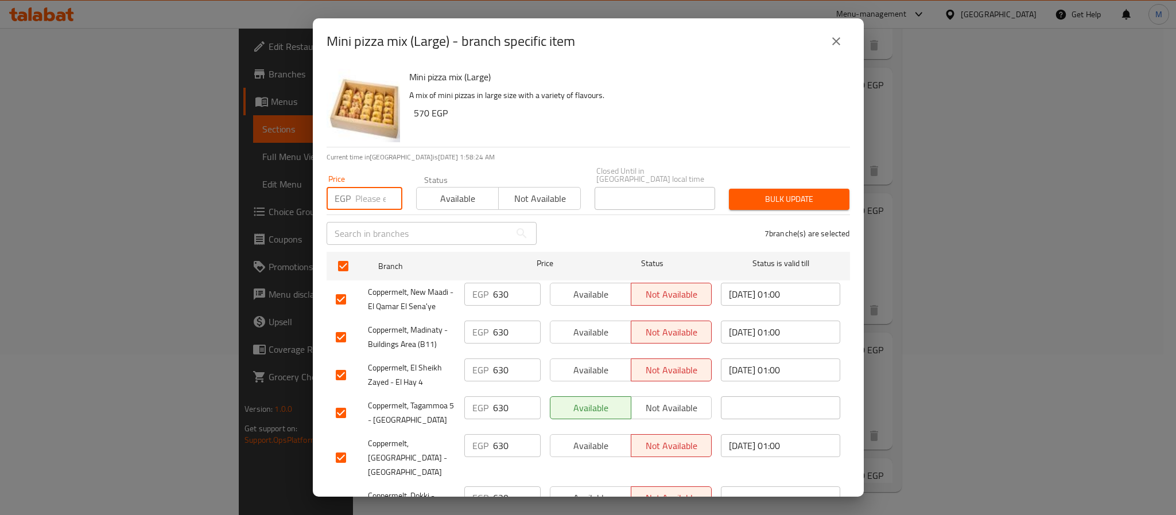
click at [367, 187] on input "number" at bounding box center [378, 198] width 47 height 23
type input "660"
click at [799, 192] on span "Bulk update" at bounding box center [789, 199] width 102 height 14
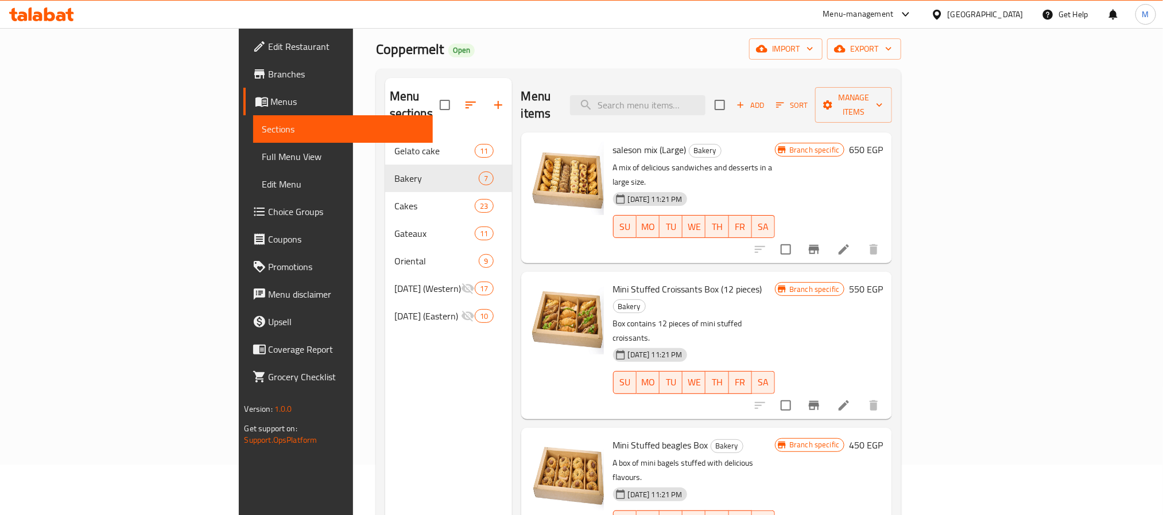
scroll to position [0, 0]
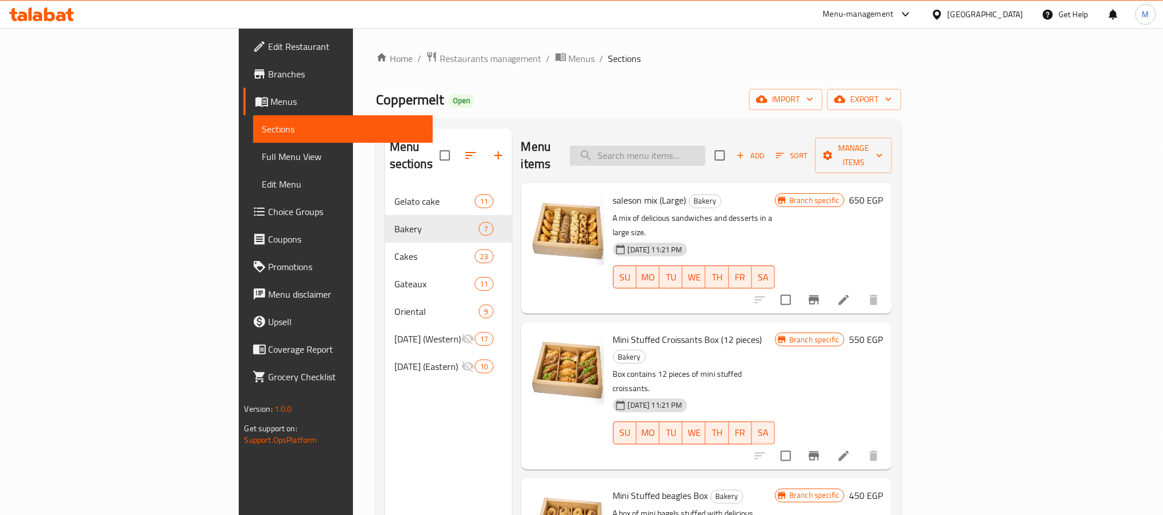
click at [705, 146] on input "search" at bounding box center [637, 156] width 135 height 20
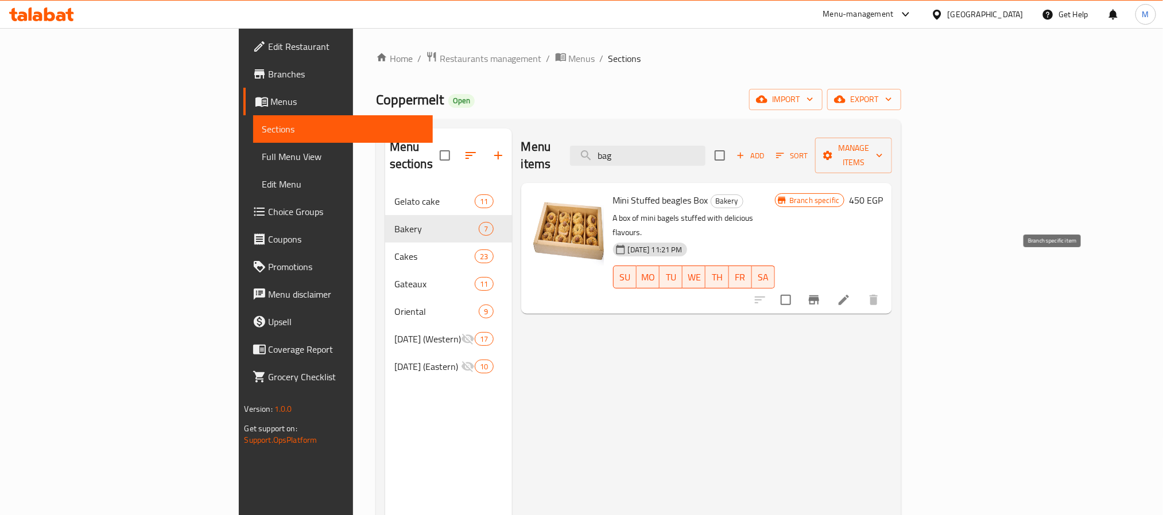
type input "bag"
click at [821, 293] on icon "Branch-specific-item" at bounding box center [814, 300] width 14 height 14
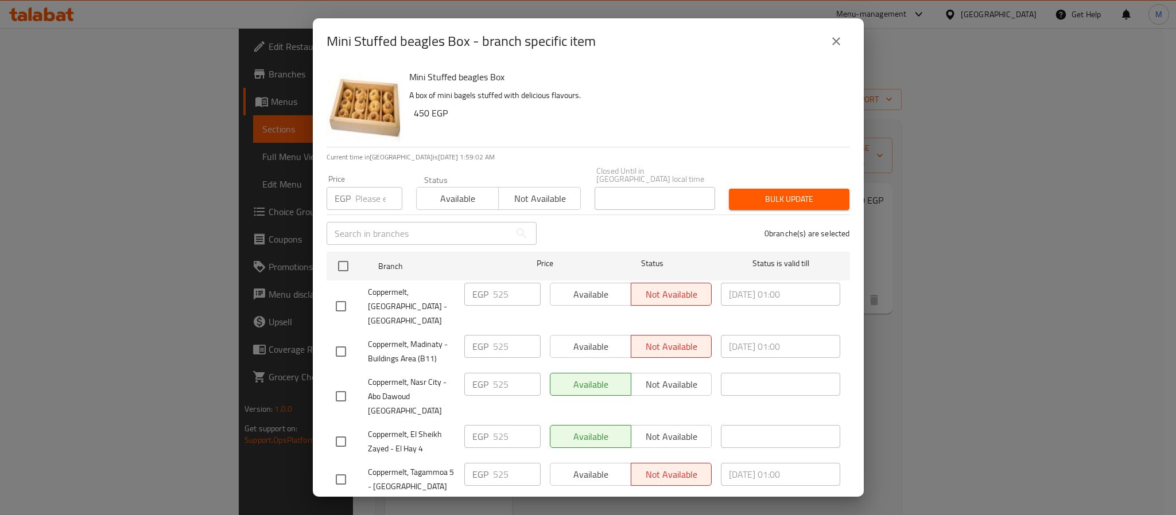
click at [343, 254] on input "checkbox" at bounding box center [343, 266] width 24 height 24
checkbox input "true"
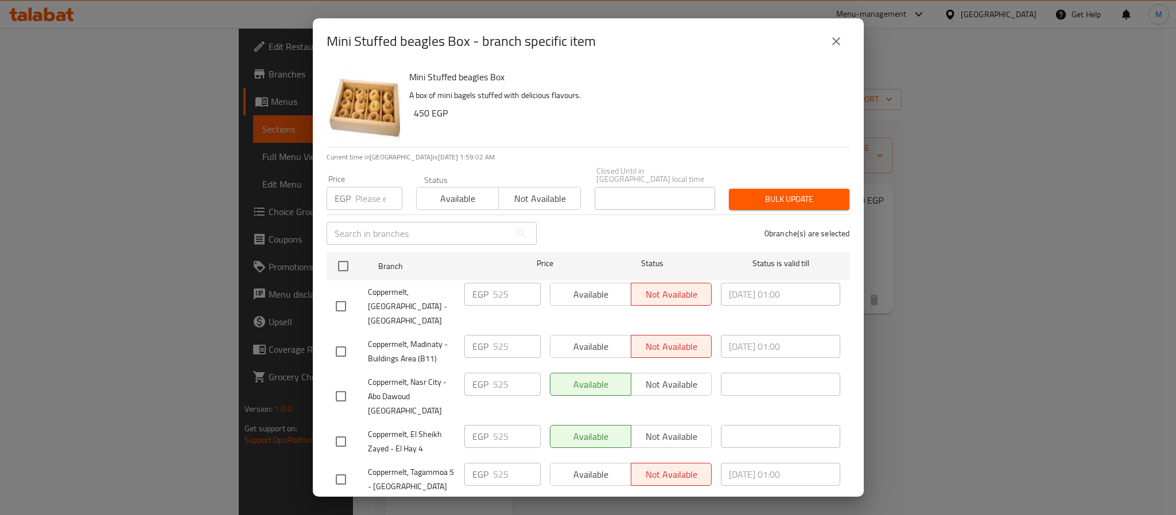
checkbox input "true"
click at [375, 188] on input "number" at bounding box center [378, 198] width 47 height 23
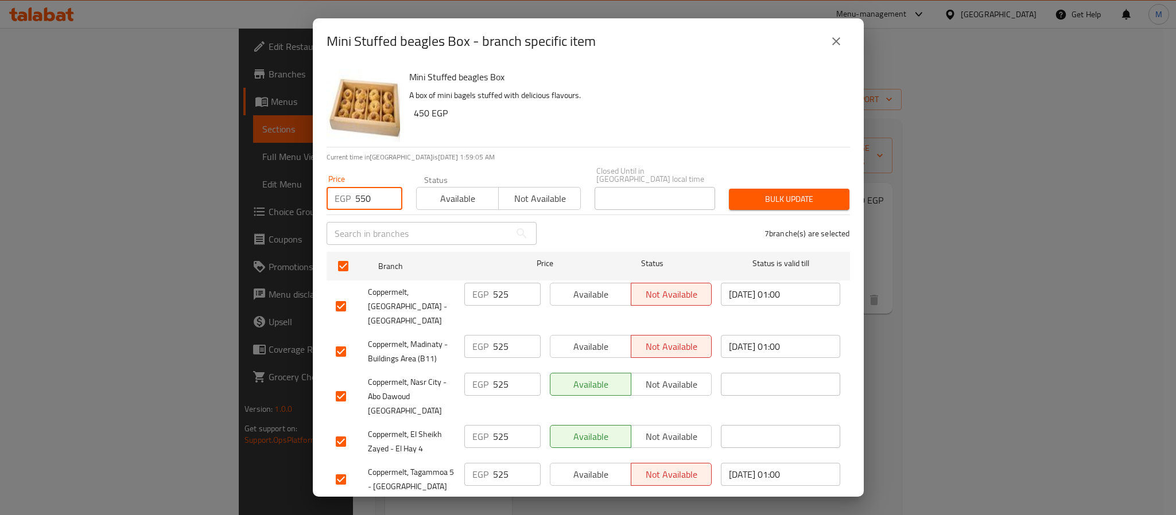
type input "550"
click at [758, 192] on span "Bulk update" at bounding box center [789, 199] width 102 height 14
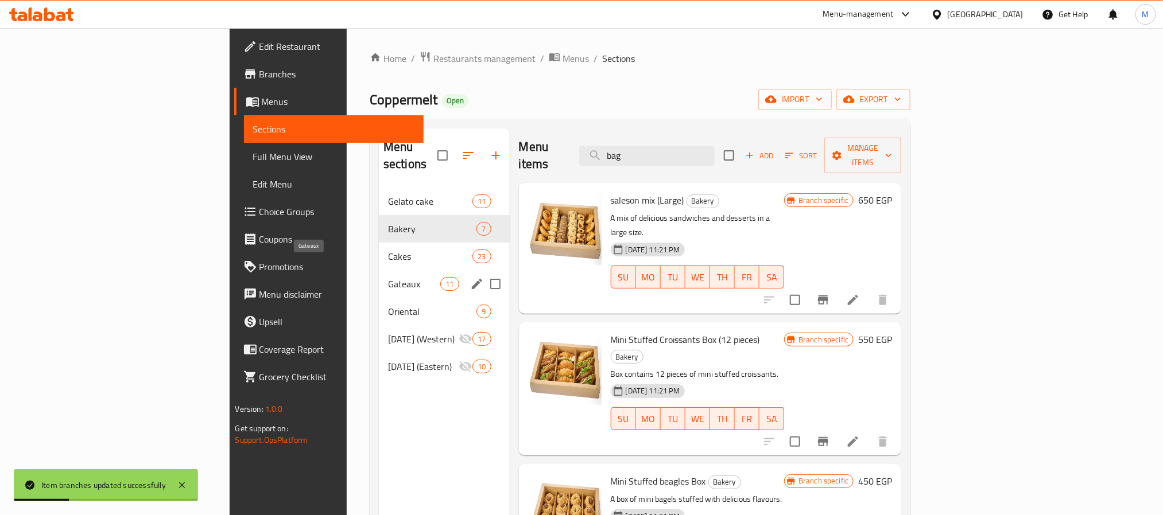
click at [388, 277] on span "Gateaux" at bounding box center [414, 284] width 52 height 14
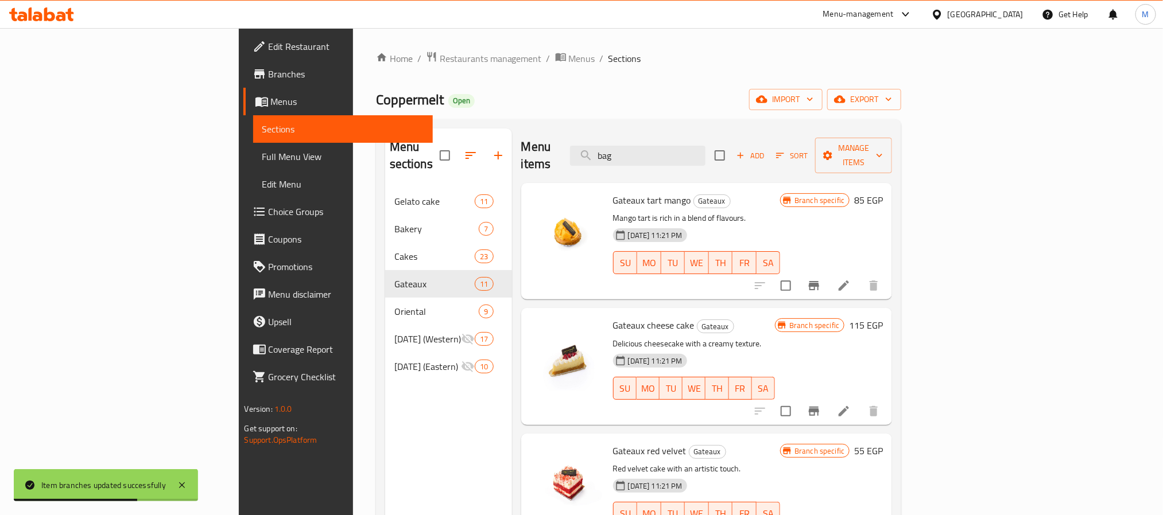
click at [725, 164] on div "Menu items bag Add Sort Manage items" at bounding box center [706, 156] width 371 height 55
click at [705, 150] on input "bag" at bounding box center [637, 156] width 135 height 20
paste input "COPPERMELT CHOC"
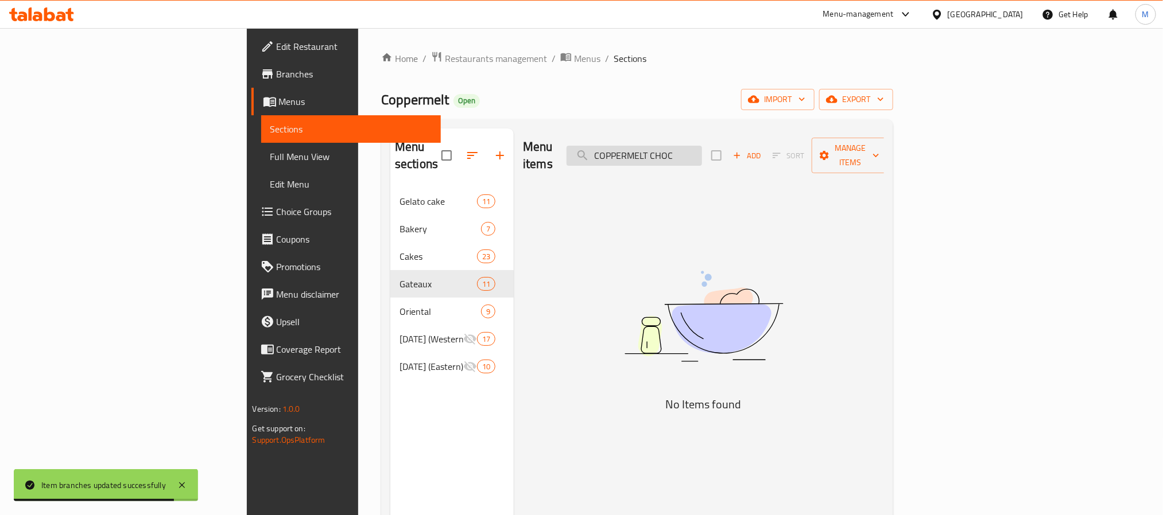
click at [702, 154] on input "COPPERMELT CHOC" at bounding box center [633, 156] width 135 height 20
type input "COPPERMELT"
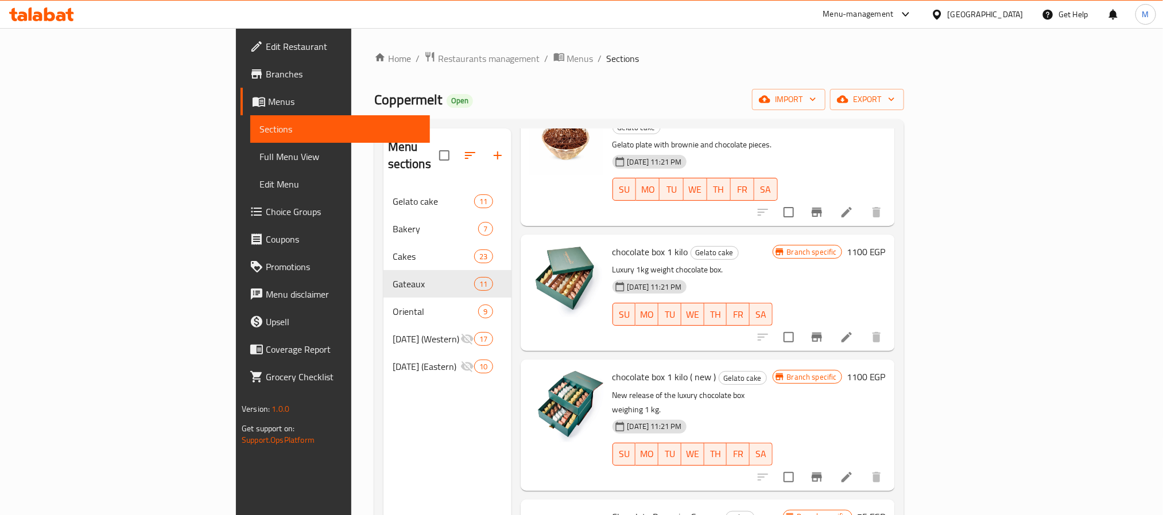
scroll to position [258, 0]
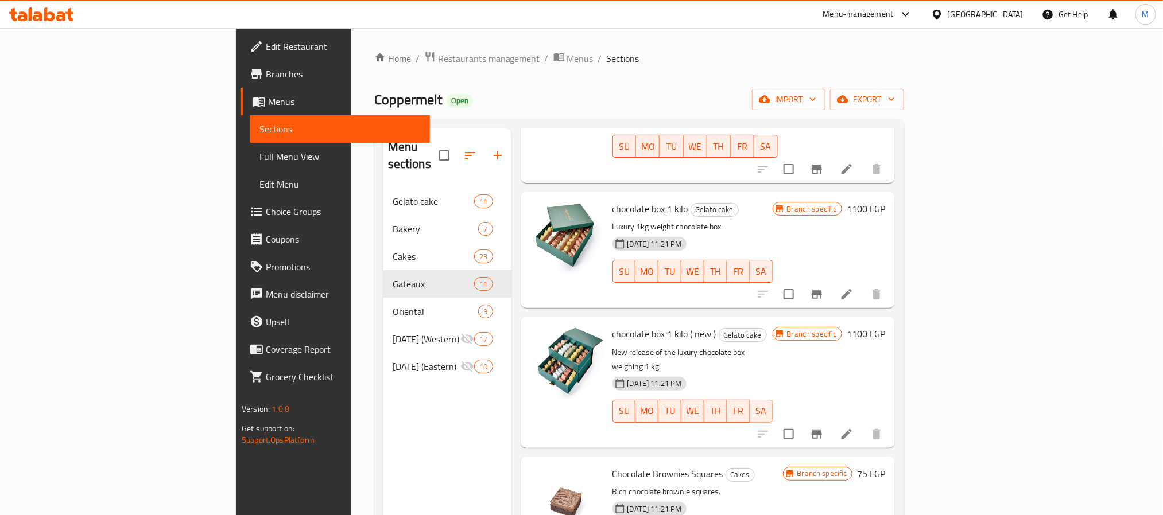
type input "Chocolate"
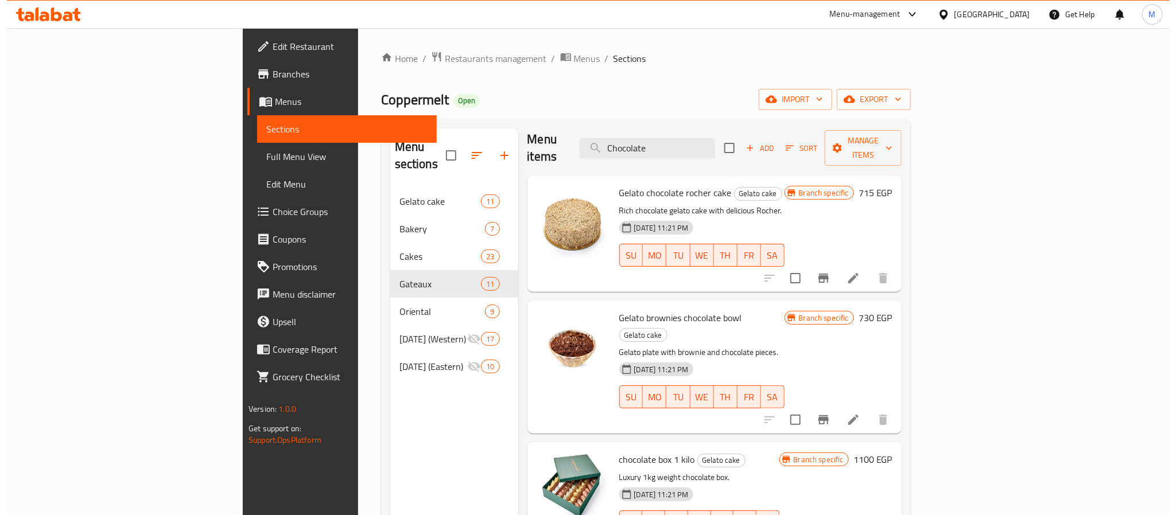
scroll to position [0, 0]
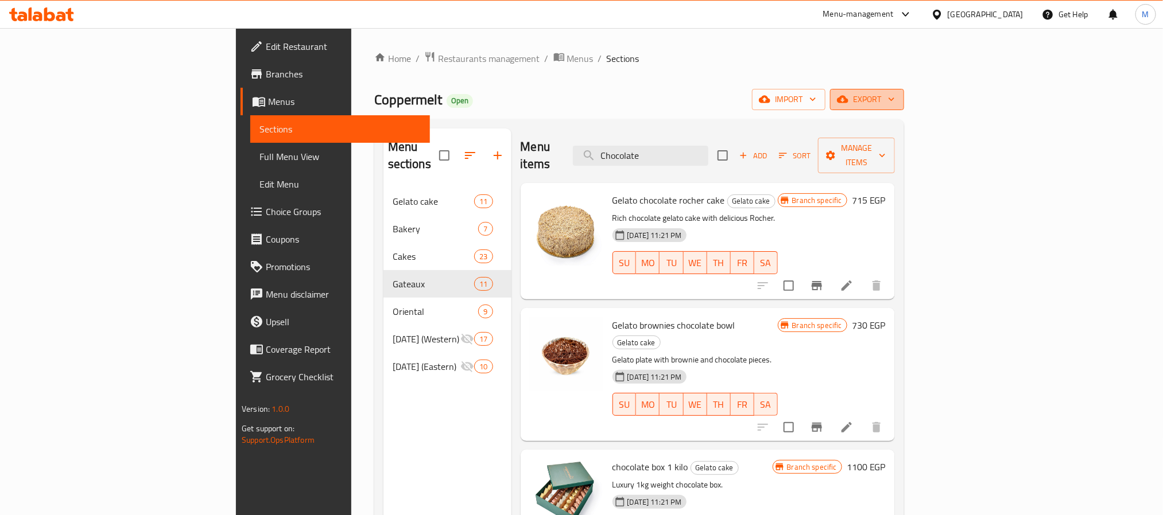
click at [904, 109] on button "export" at bounding box center [867, 99] width 74 height 21
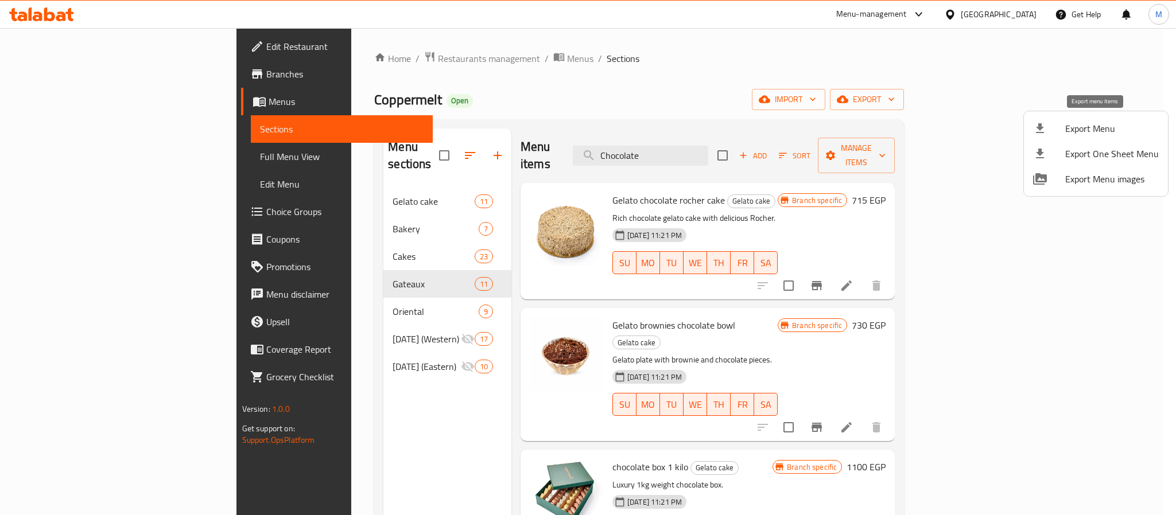
click at [1063, 137] on li "Export Menu" at bounding box center [1096, 128] width 144 height 25
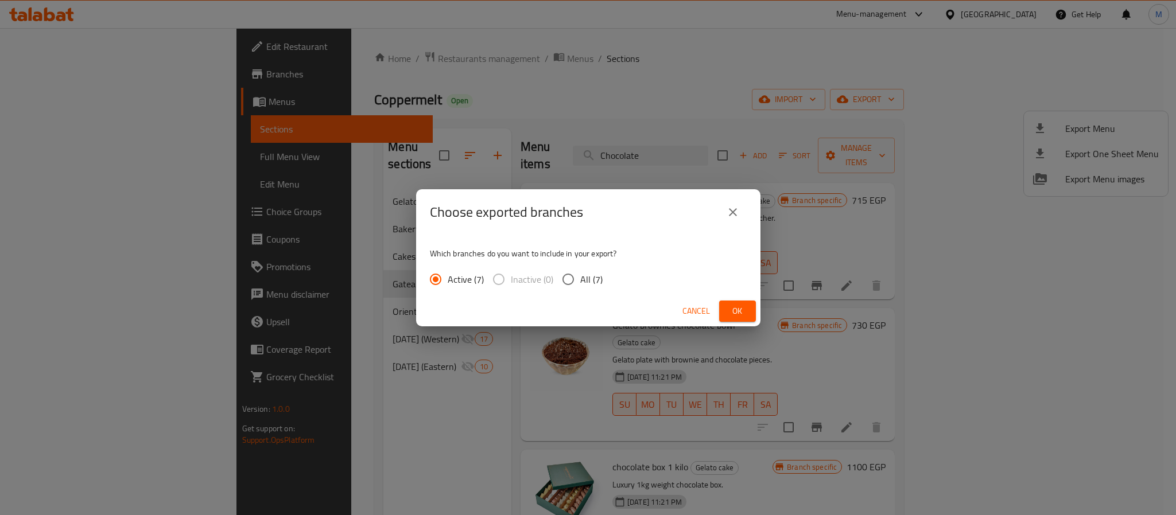
click at [571, 273] on input "All (7)" at bounding box center [568, 279] width 24 height 24
radio input "true"
click at [746, 318] on button "Ok" at bounding box center [737, 311] width 37 height 21
